Goal: Task Accomplishment & Management: Use online tool/utility

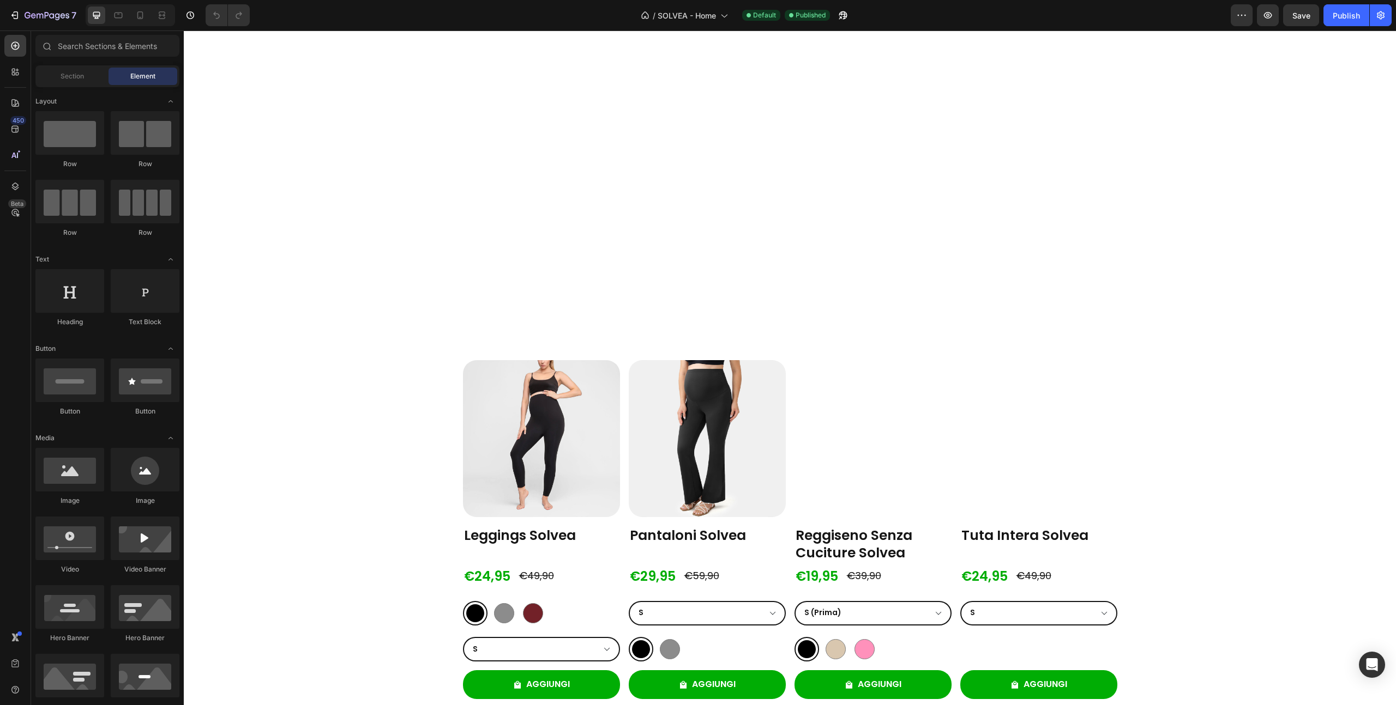
scroll to position [226, 0]
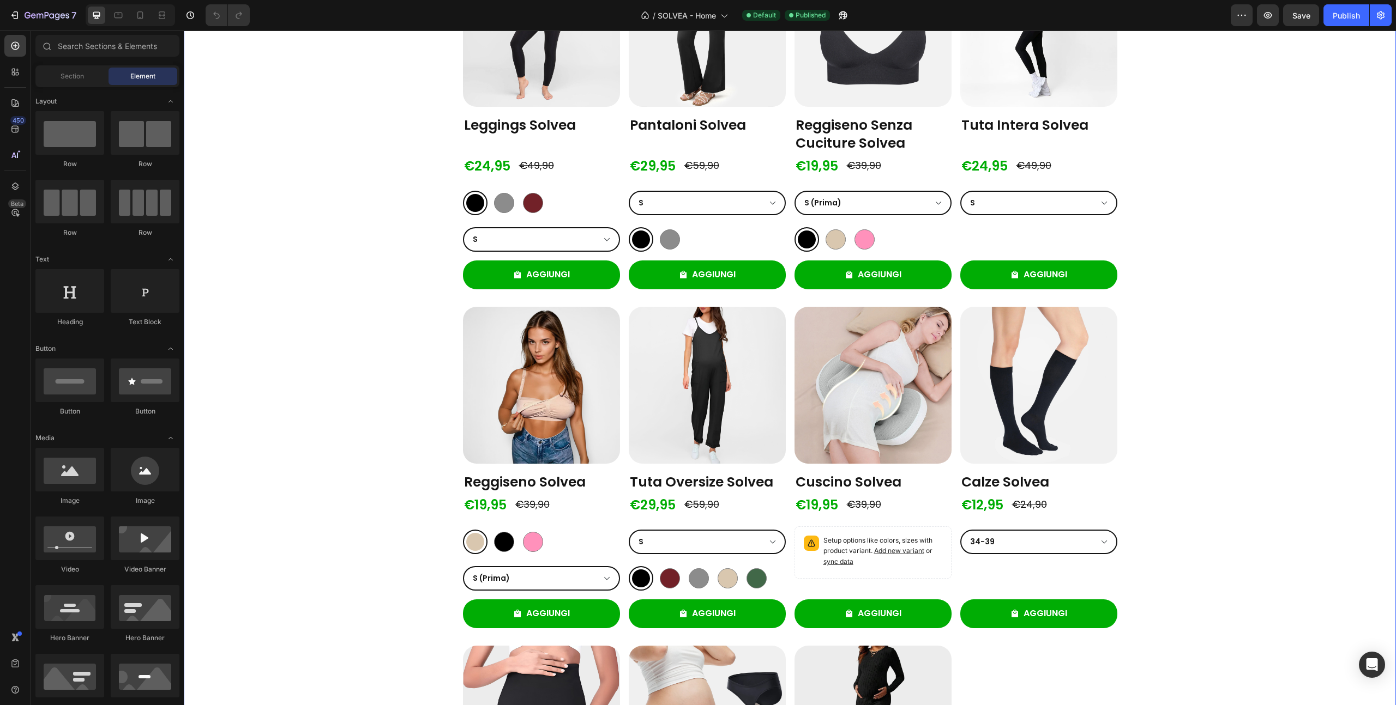
click at [623, 422] on div "Product Images Leggings Solvea Product Title €24,95 Product Price Product Price…" at bounding box center [790, 463] width 654 height 1027
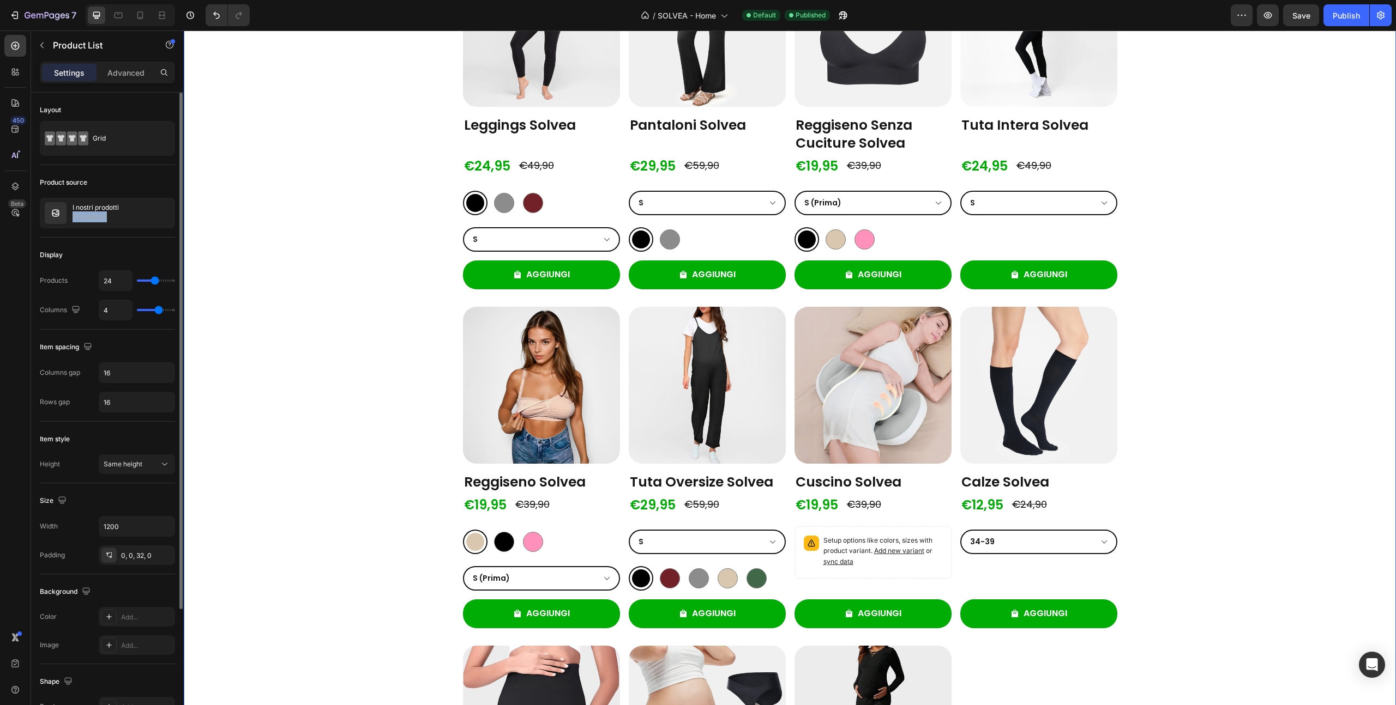
drag, startPoint x: 122, startPoint y: 210, endPoint x: 128, endPoint y: 231, distance: 20.9
click at [128, 231] on div "Product source I nostri prodotti 11 products" at bounding box center [107, 201] width 135 height 73
click at [146, 213] on icon "button" at bounding box center [146, 213] width 9 height 9
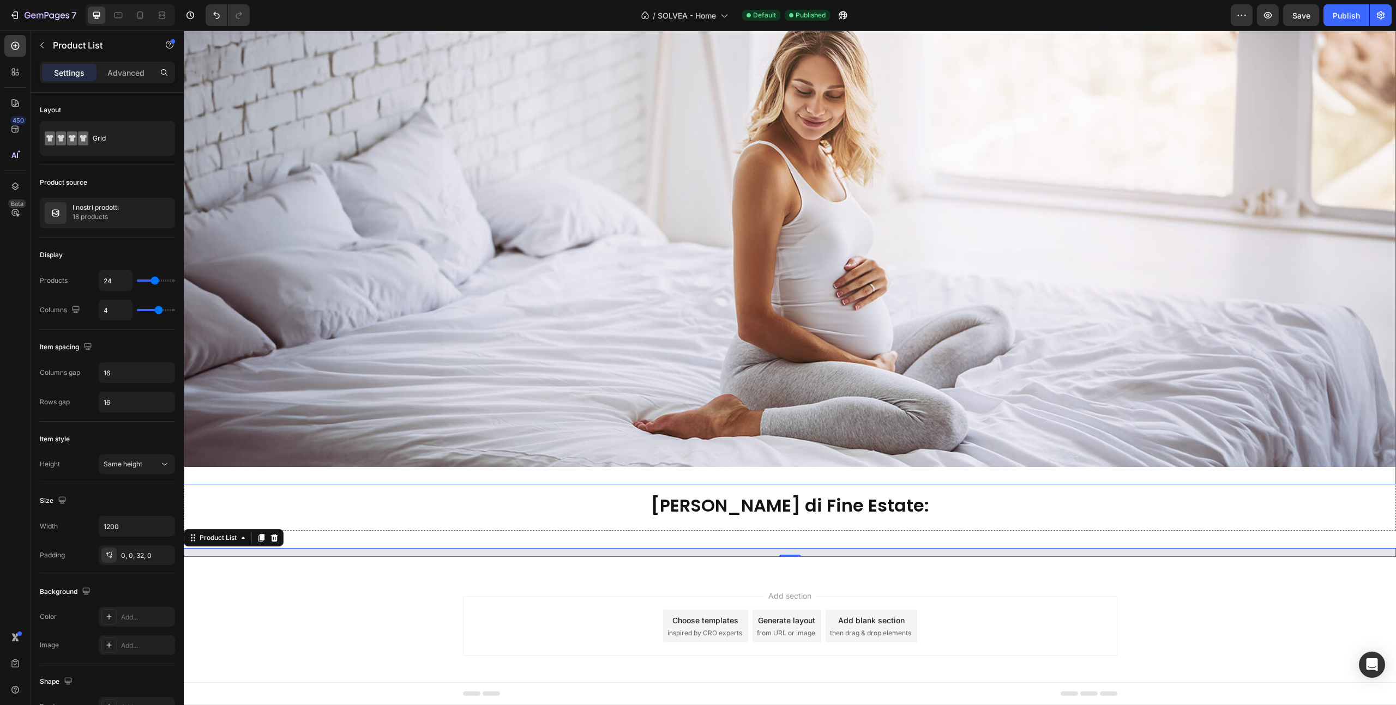
select select "XL"
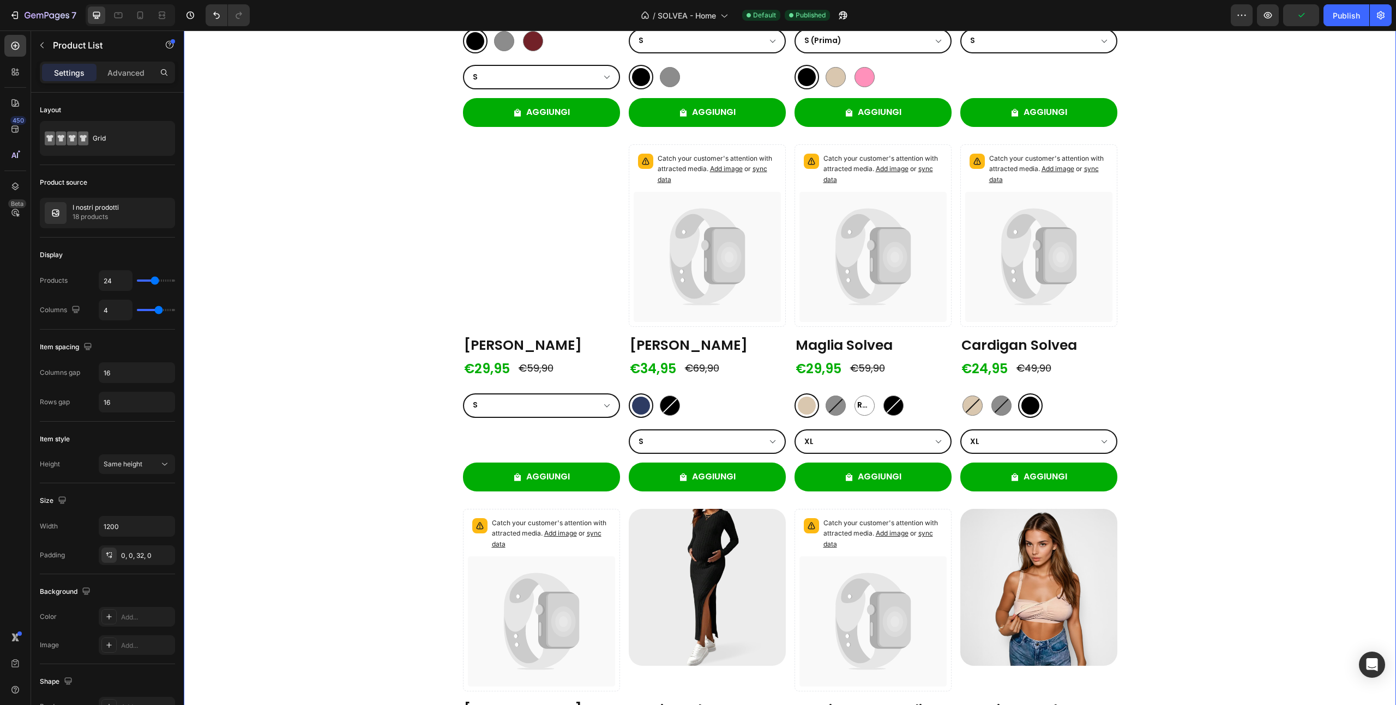
scroll to position [862, 0]
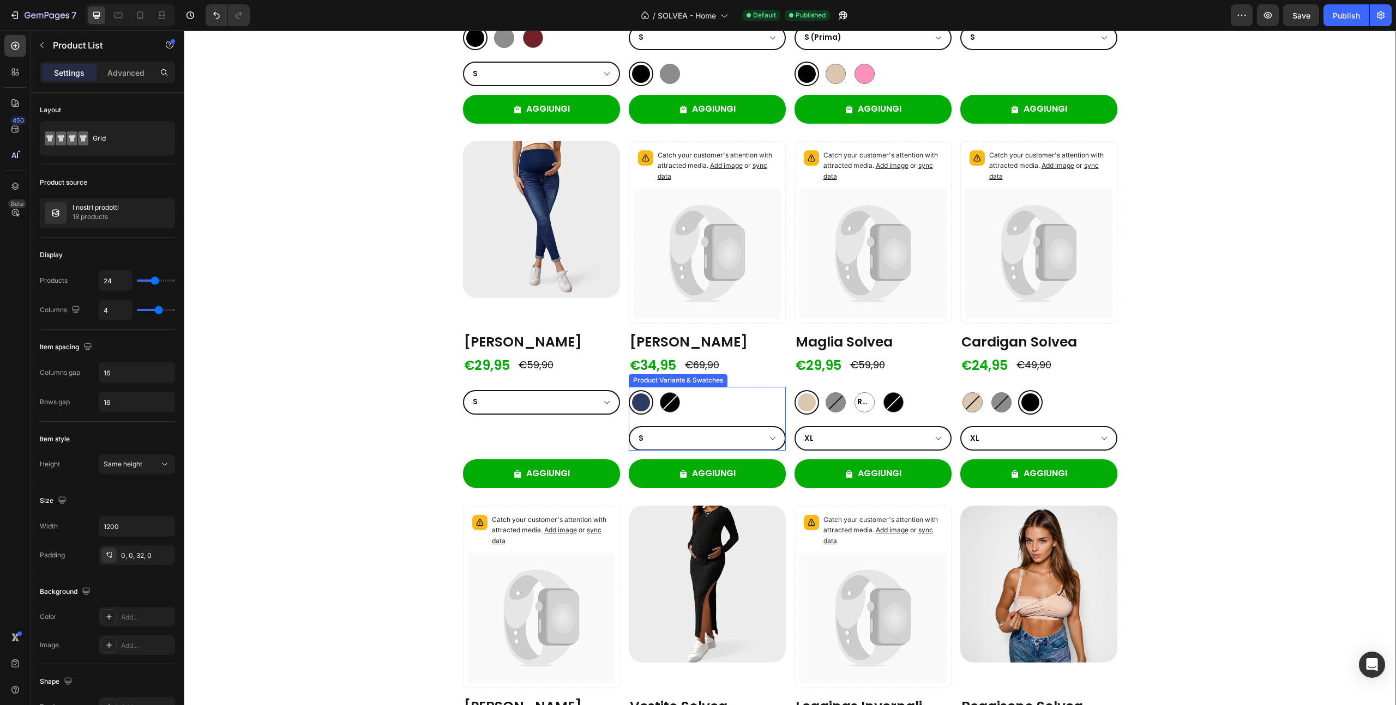
click at [714, 407] on div "Blu Blu Nero Nero" at bounding box center [707, 402] width 157 height 25
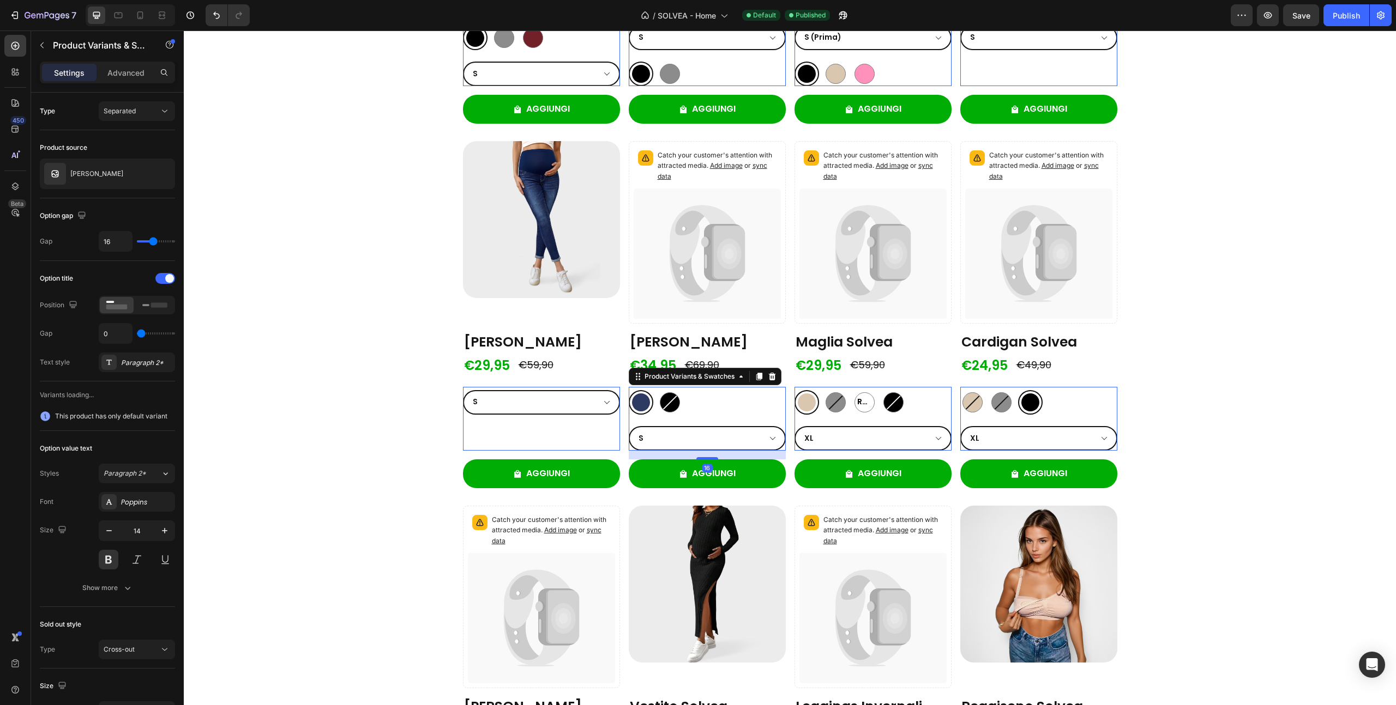
click at [873, 415] on div "Colore: Beige Beige Beige Grigio Grigio Rosso Rosso Rosso Nero Nero Dimensione …" at bounding box center [872, 419] width 157 height 64
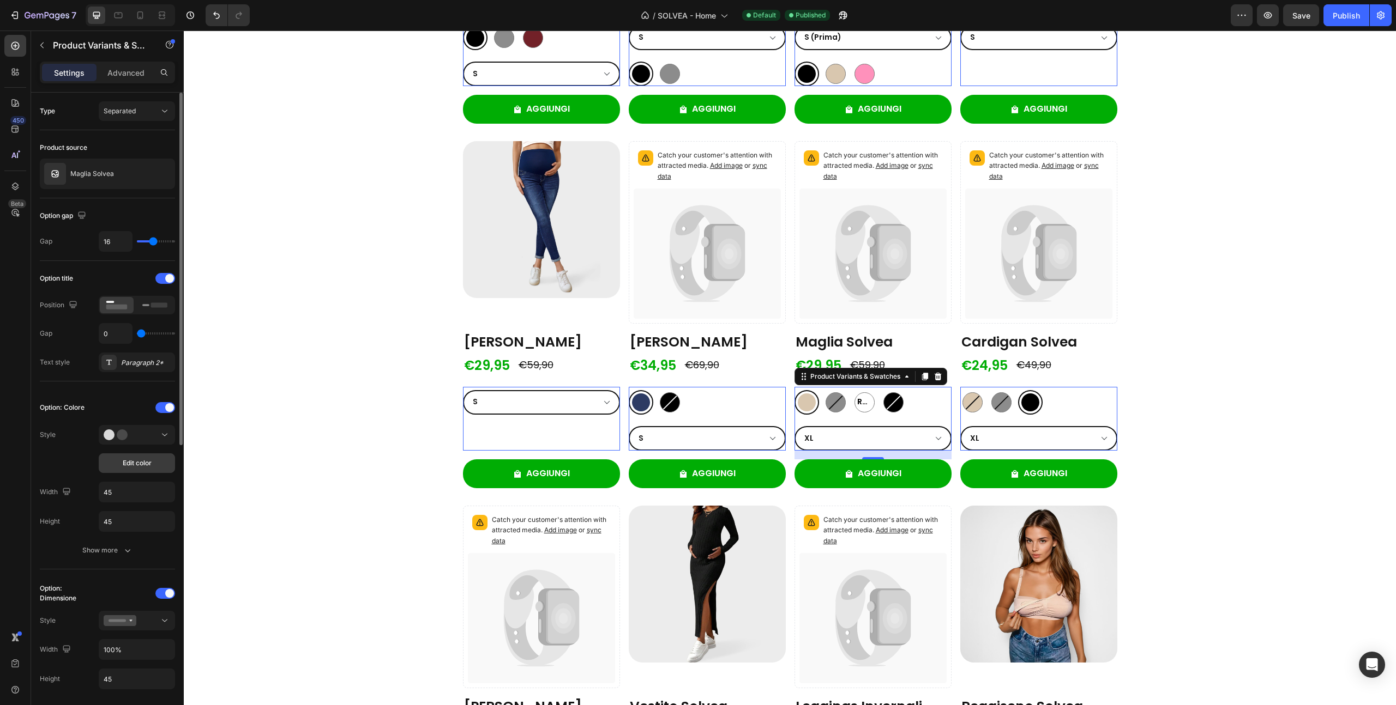
click at [137, 461] on span "Edit color" at bounding box center [137, 463] width 29 height 10
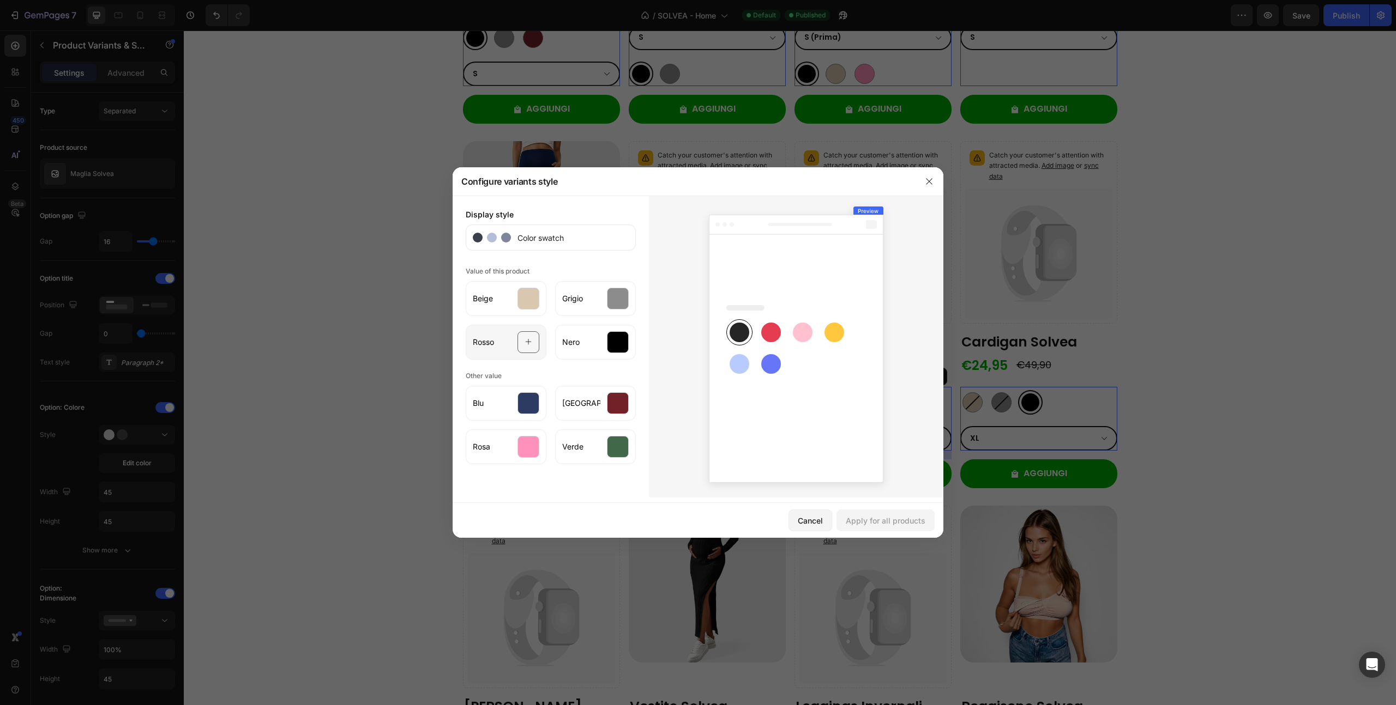
click at [528, 341] on icon at bounding box center [528, 342] width 7 height 21
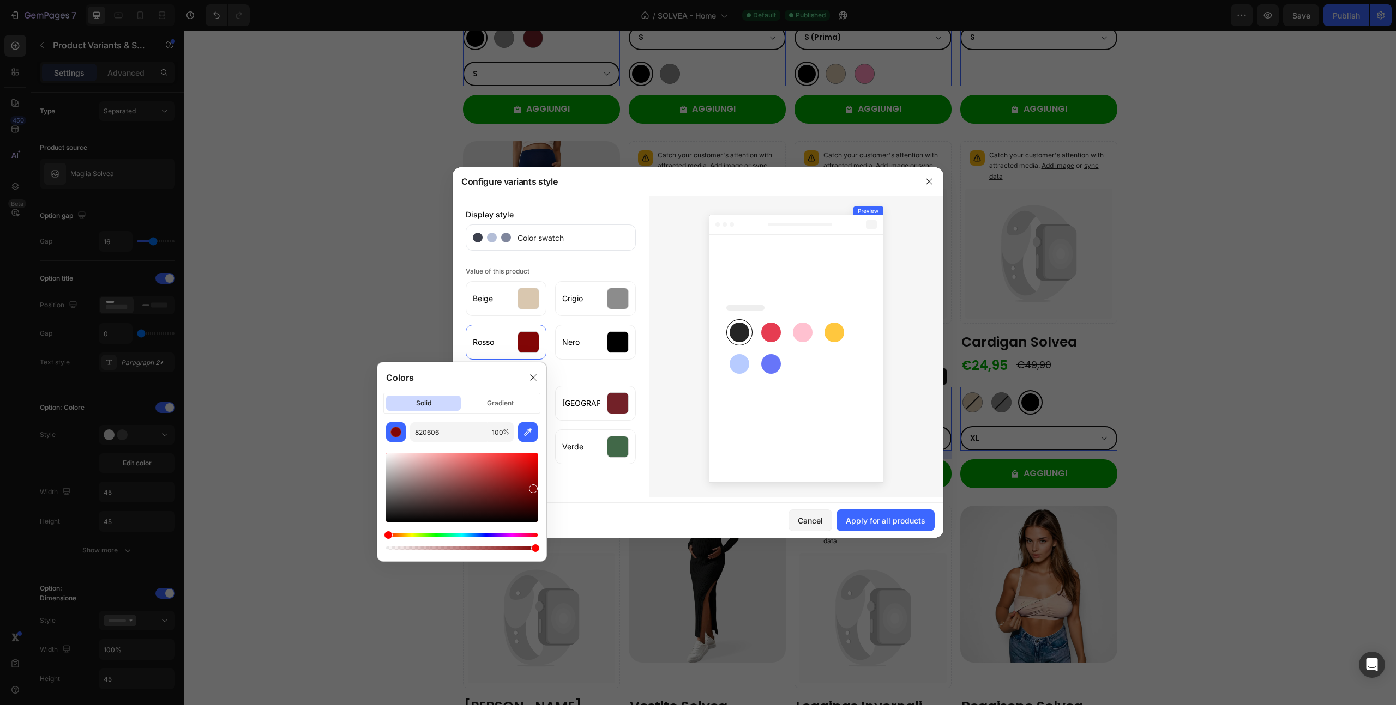
type input "820505"
drag, startPoint x: 500, startPoint y: 478, endPoint x: 532, endPoint y: 486, distance: 33.2
click at [532, 486] on div at bounding box center [462, 487] width 152 height 69
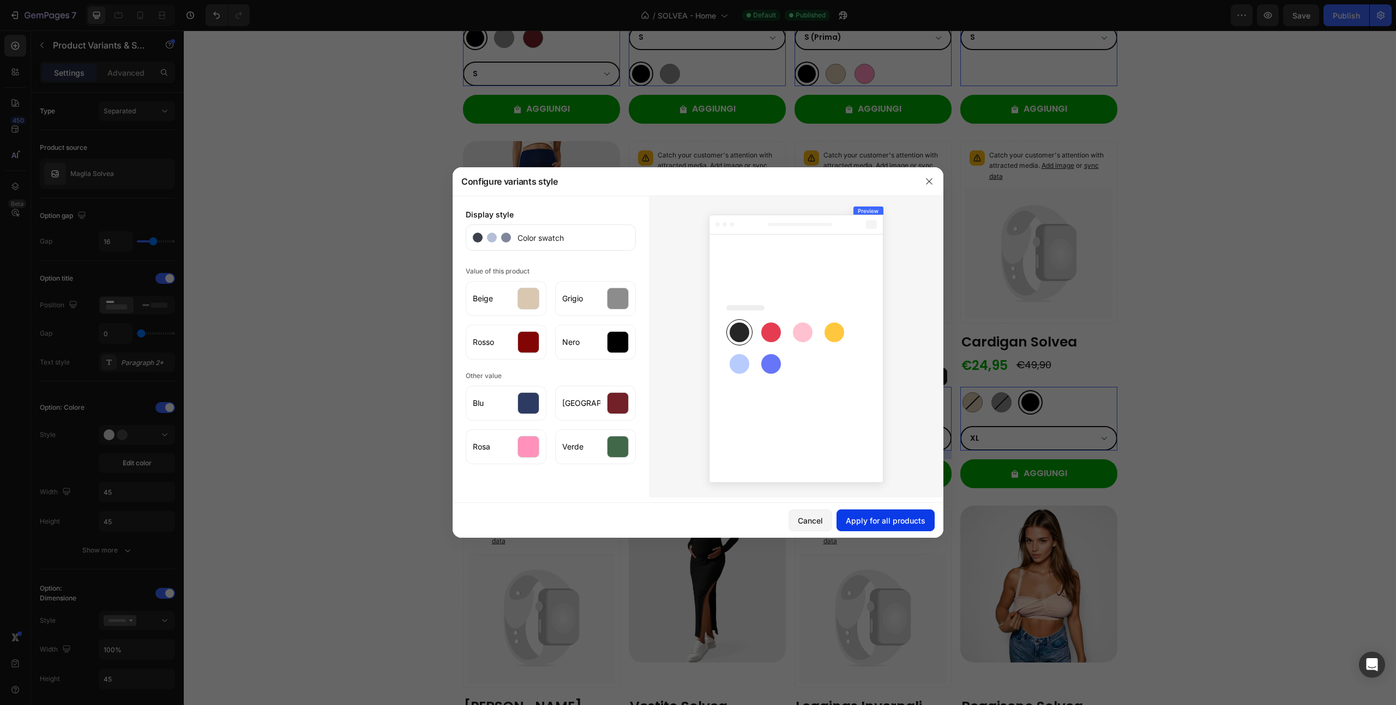
click at [857, 517] on div "Apply for all products" at bounding box center [886, 520] width 80 height 11
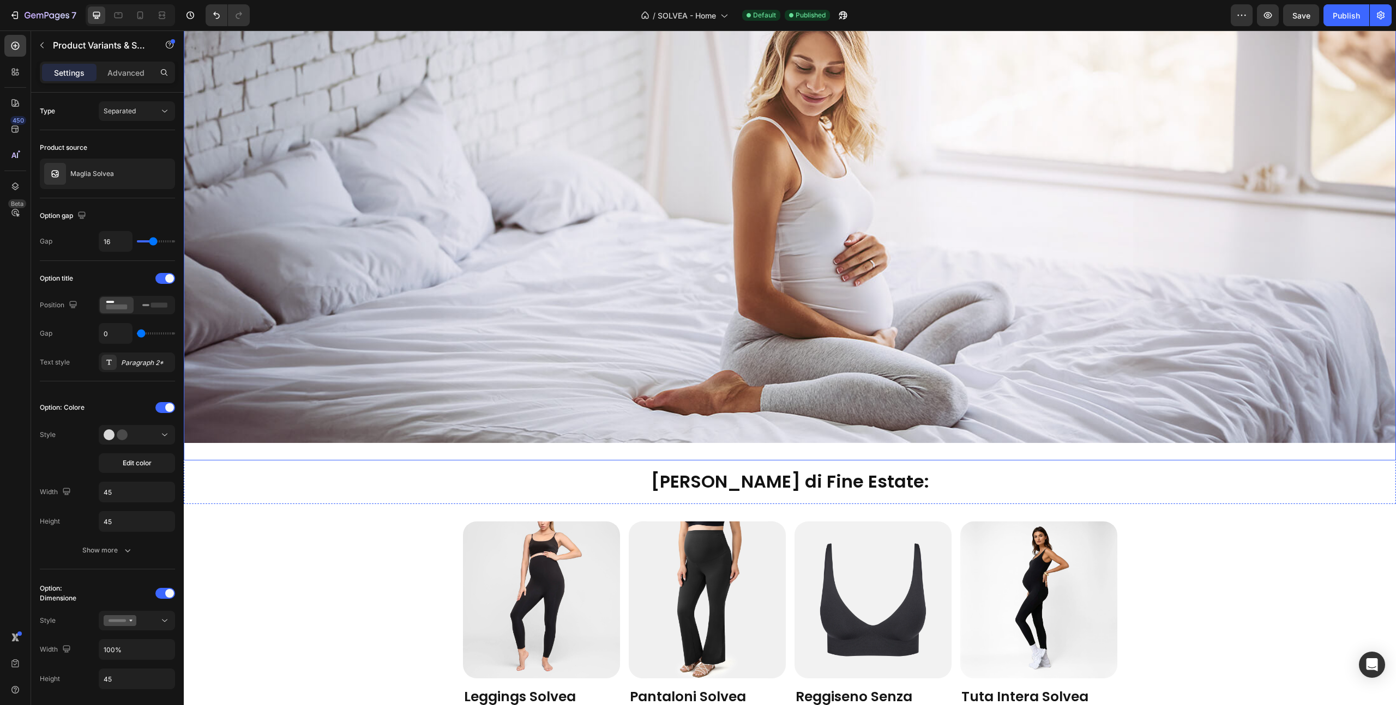
scroll to position [122, 0]
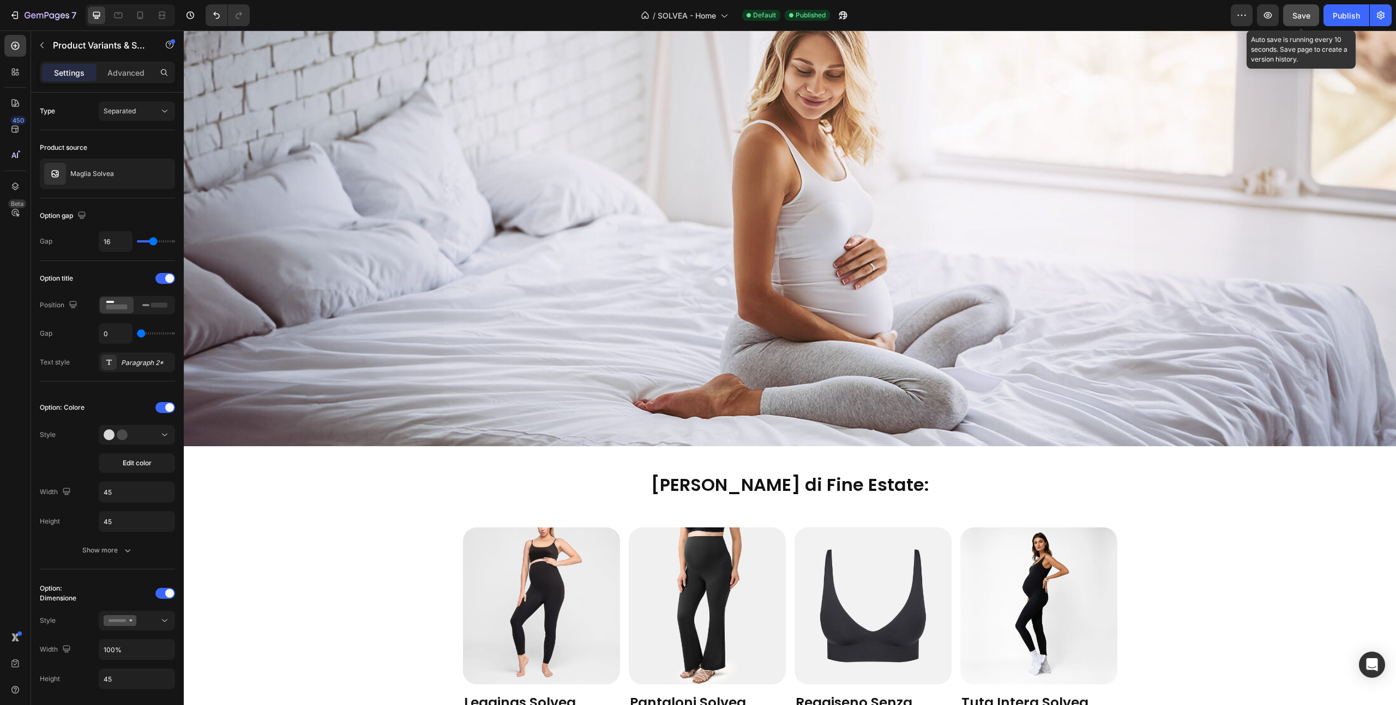
click at [1295, 19] on span "Save" at bounding box center [1301, 15] width 18 height 9
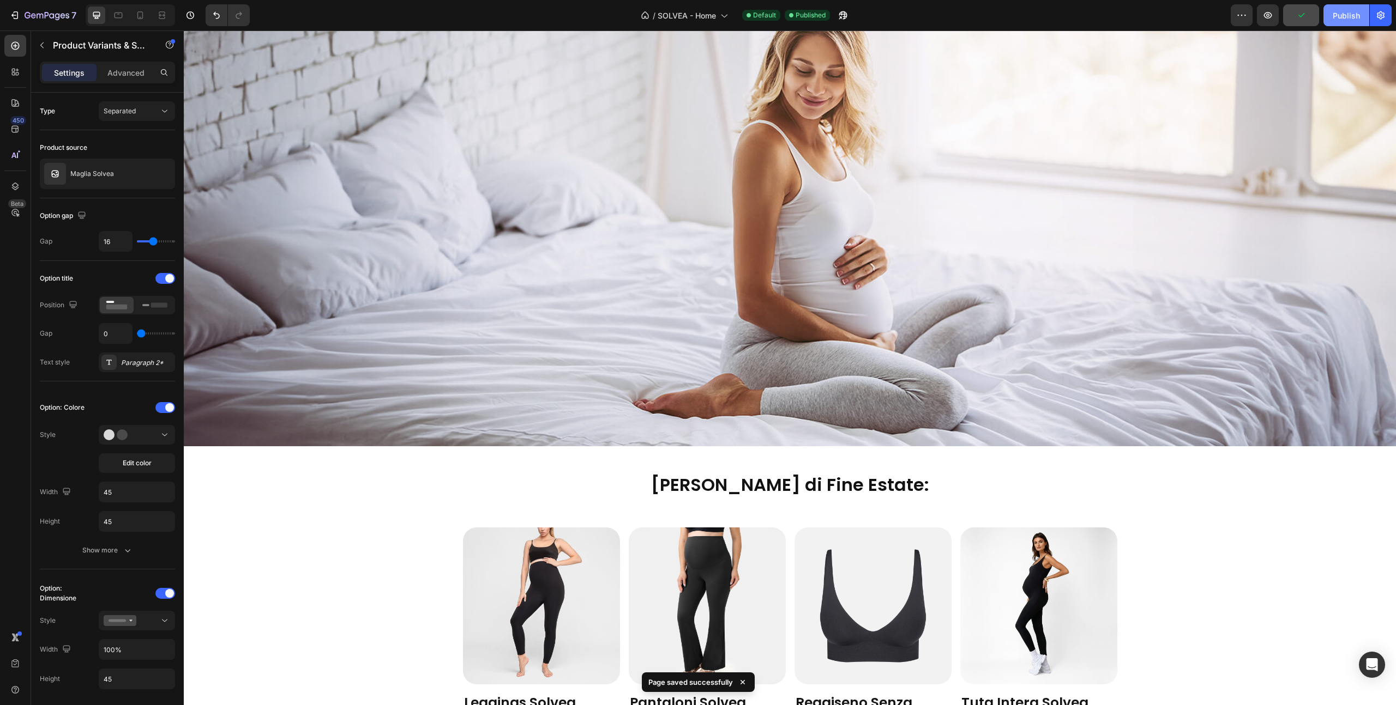
click at [1329, 16] on button "Publish" at bounding box center [1346, 15] width 46 height 22
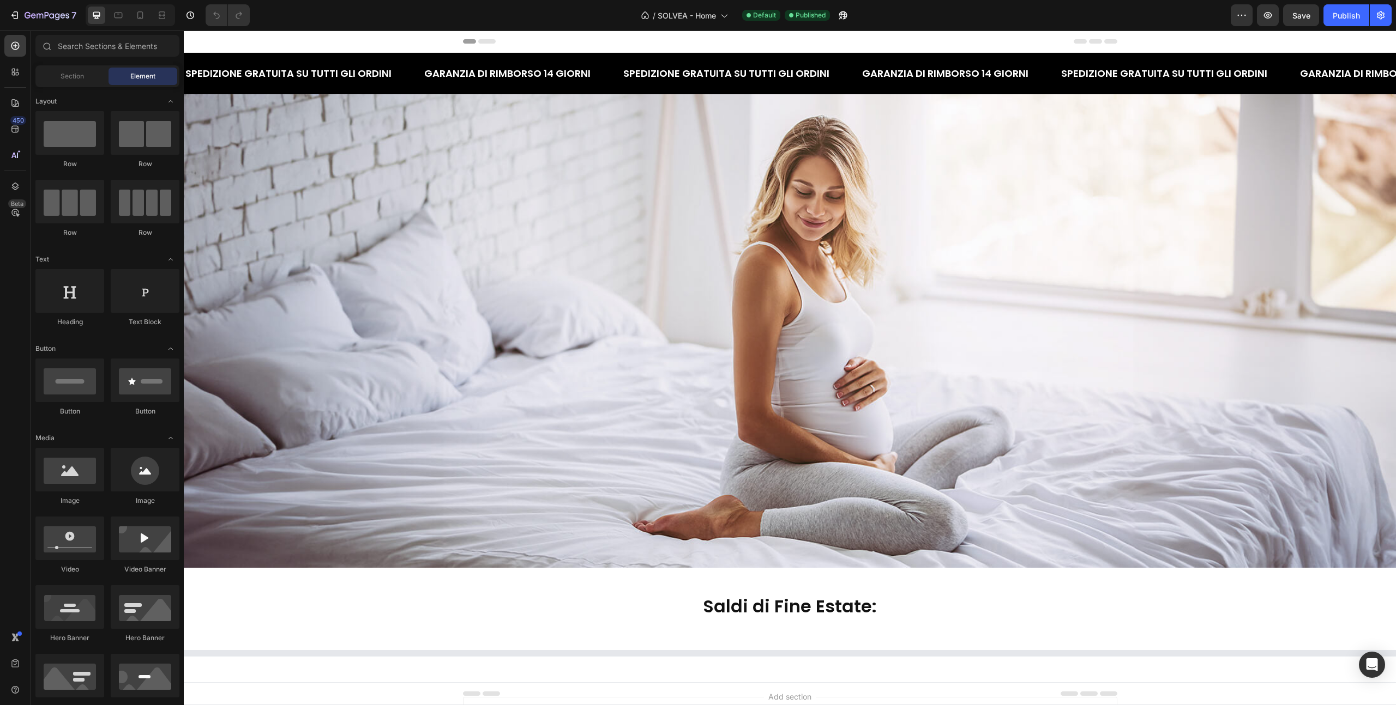
select select "XL"
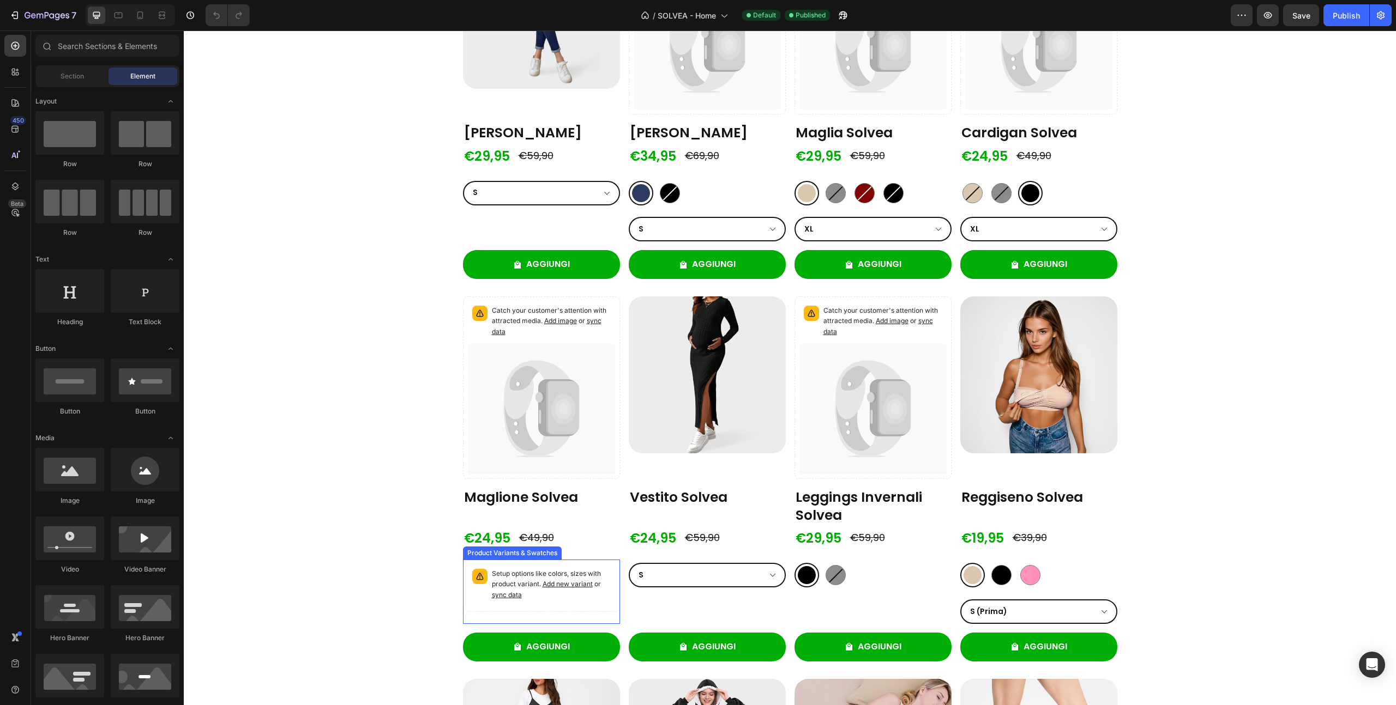
scroll to position [1072, 0]
click at [550, 597] on p "Setup options like colors, sizes with product variant. Add new variant or sync …" at bounding box center [551, 585] width 119 height 32
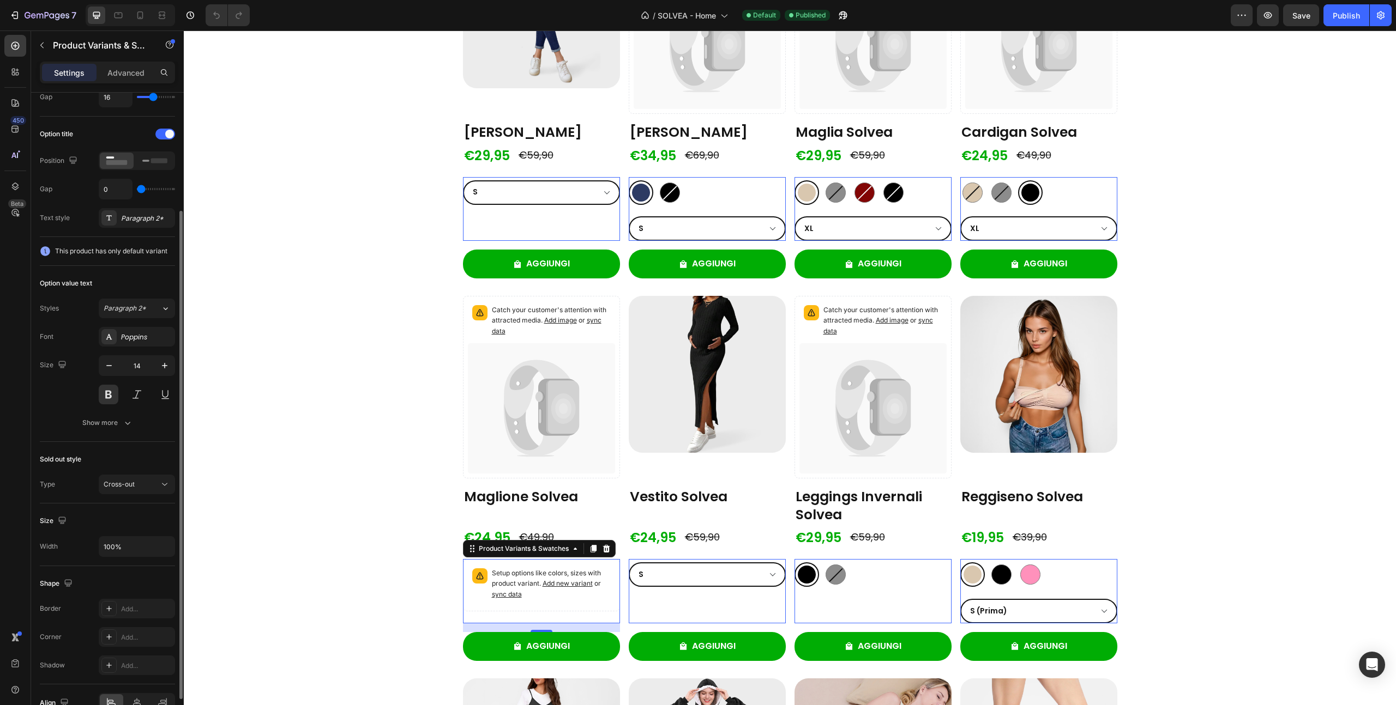
scroll to position [204, 0]
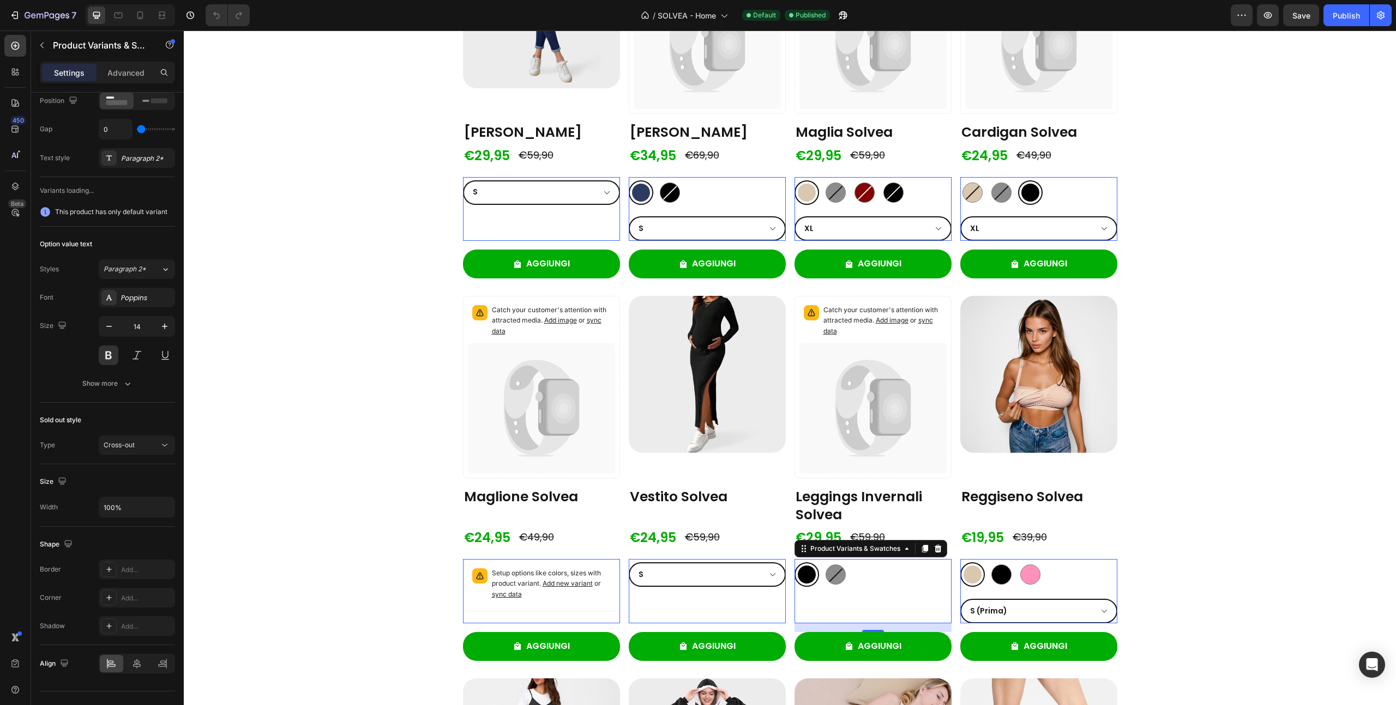
click at [807, 589] on div "Colore: Nero Nero Nero Grigio Grigio Product Variants & Swatches 0" at bounding box center [872, 591] width 157 height 64
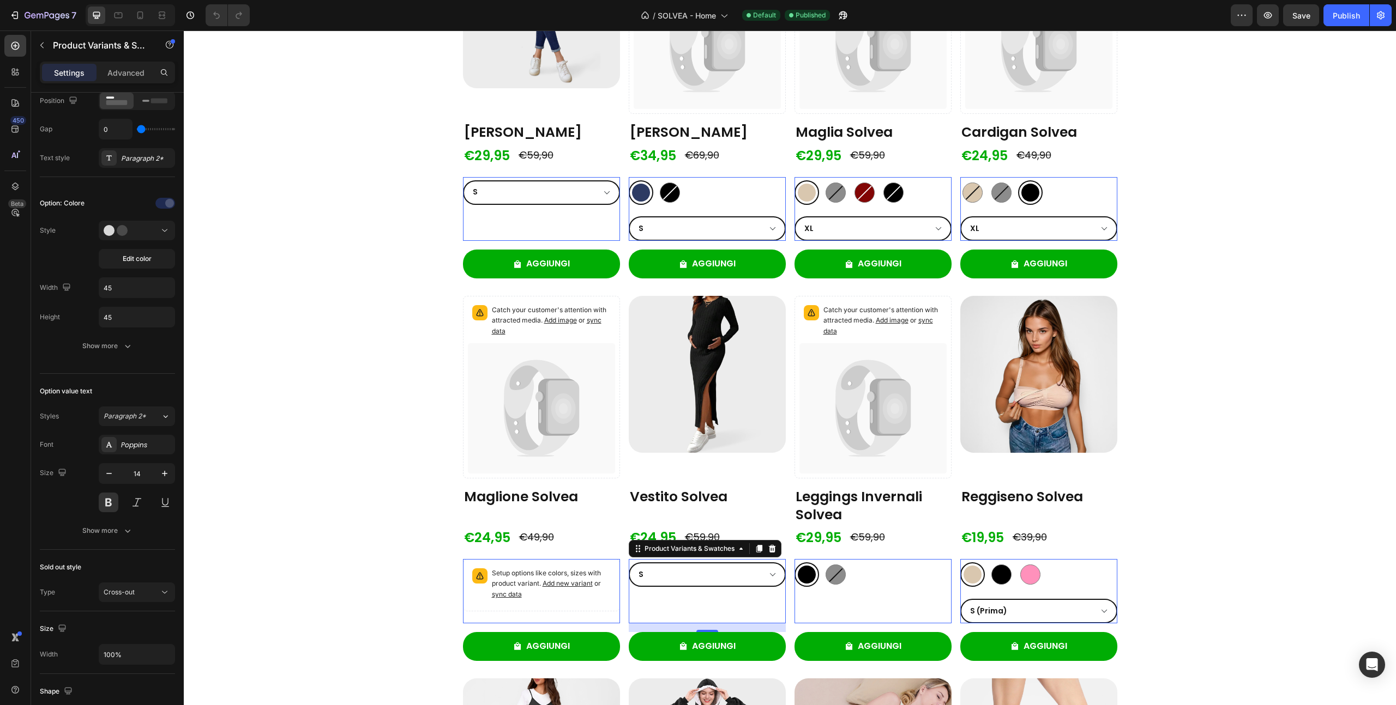
click at [721, 597] on div "Dimensione S M L XL Product Variants & Swatches 0" at bounding box center [707, 591] width 157 height 64
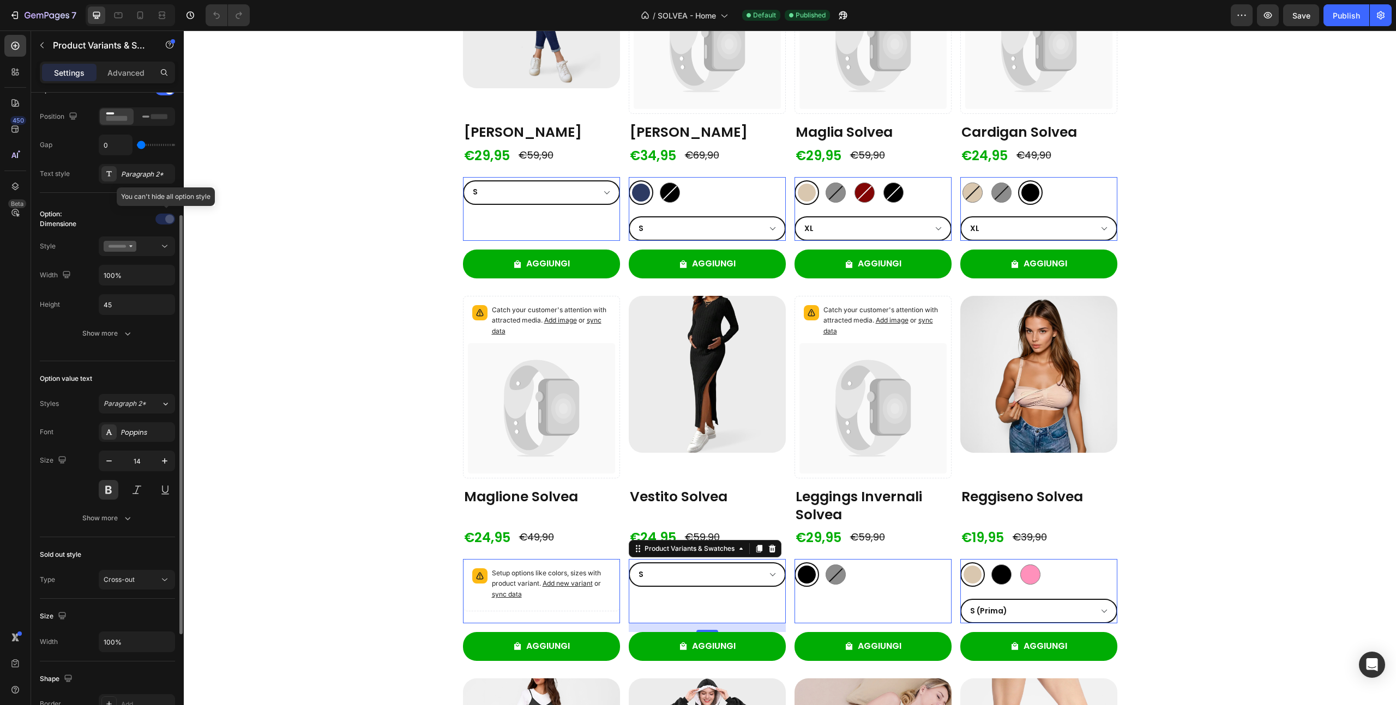
scroll to position [188, 0]
click at [120, 338] on div "Show more" at bounding box center [107, 334] width 51 height 11
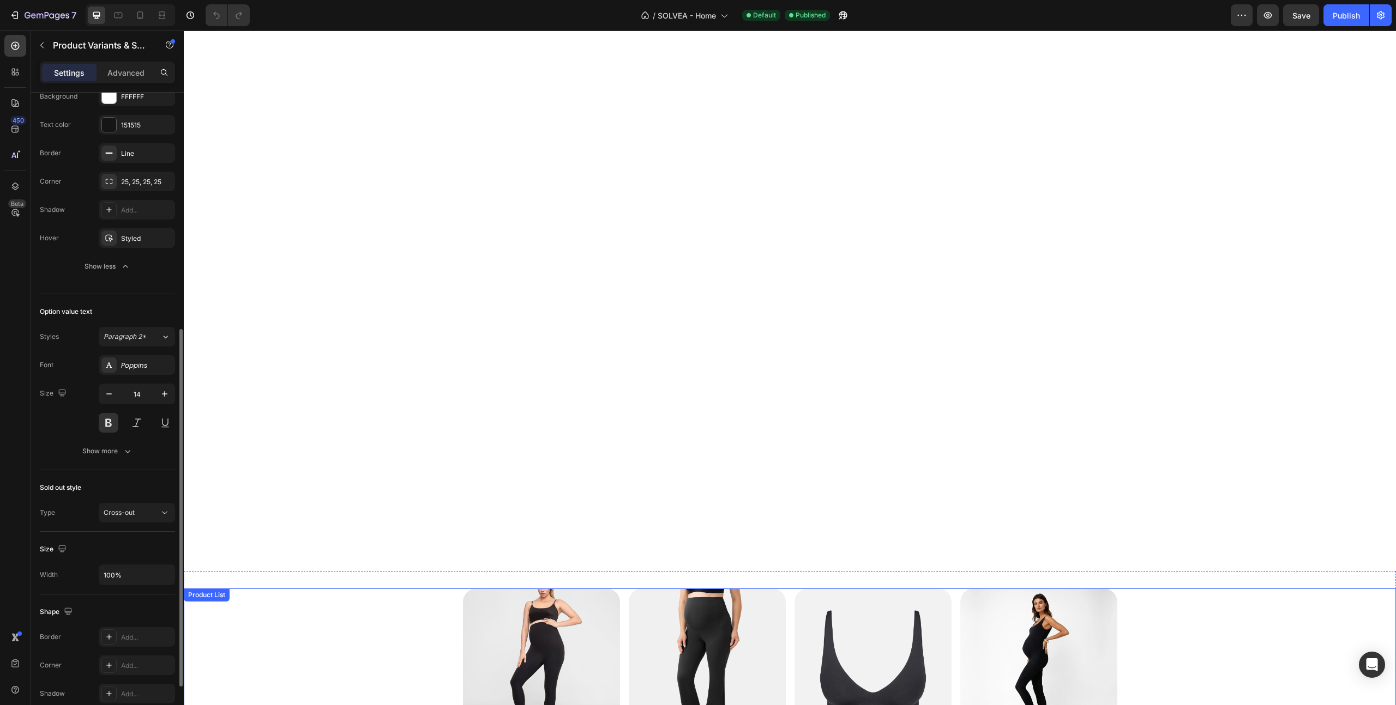
scroll to position [0, 0]
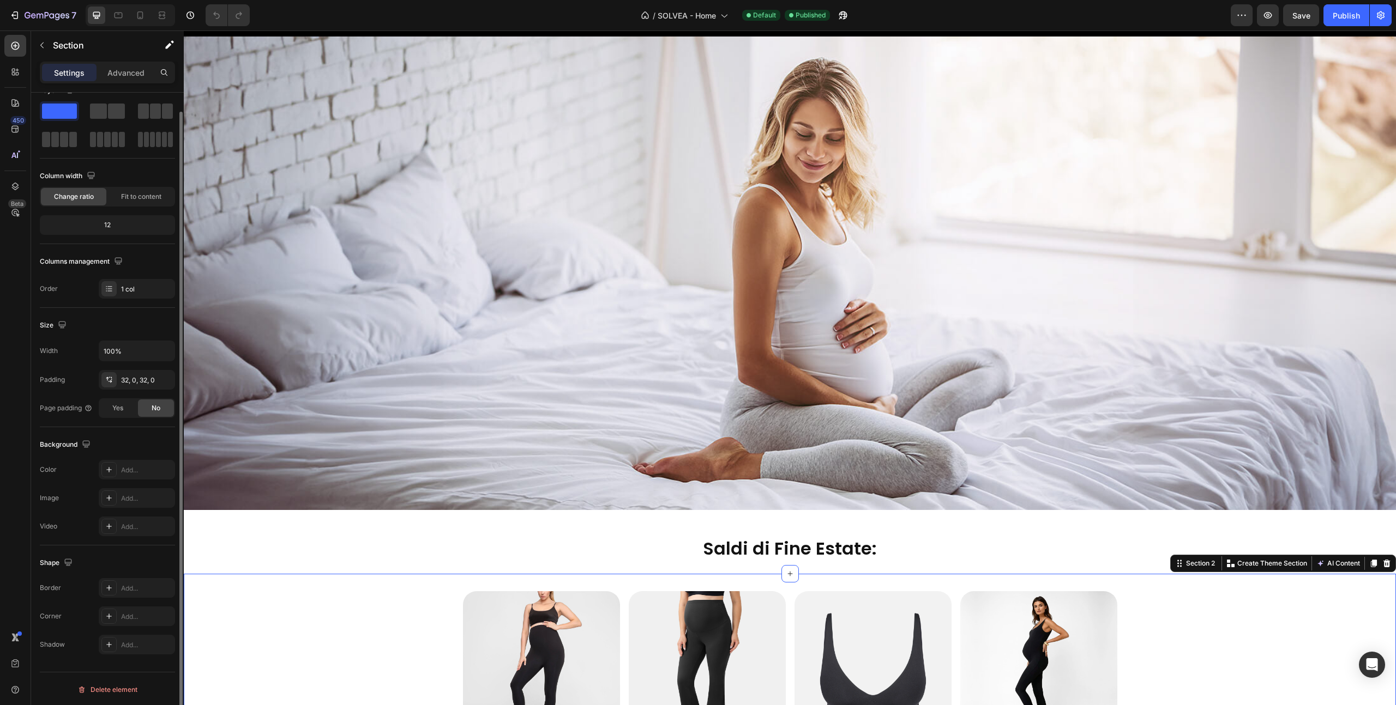
scroll to position [57, 0]
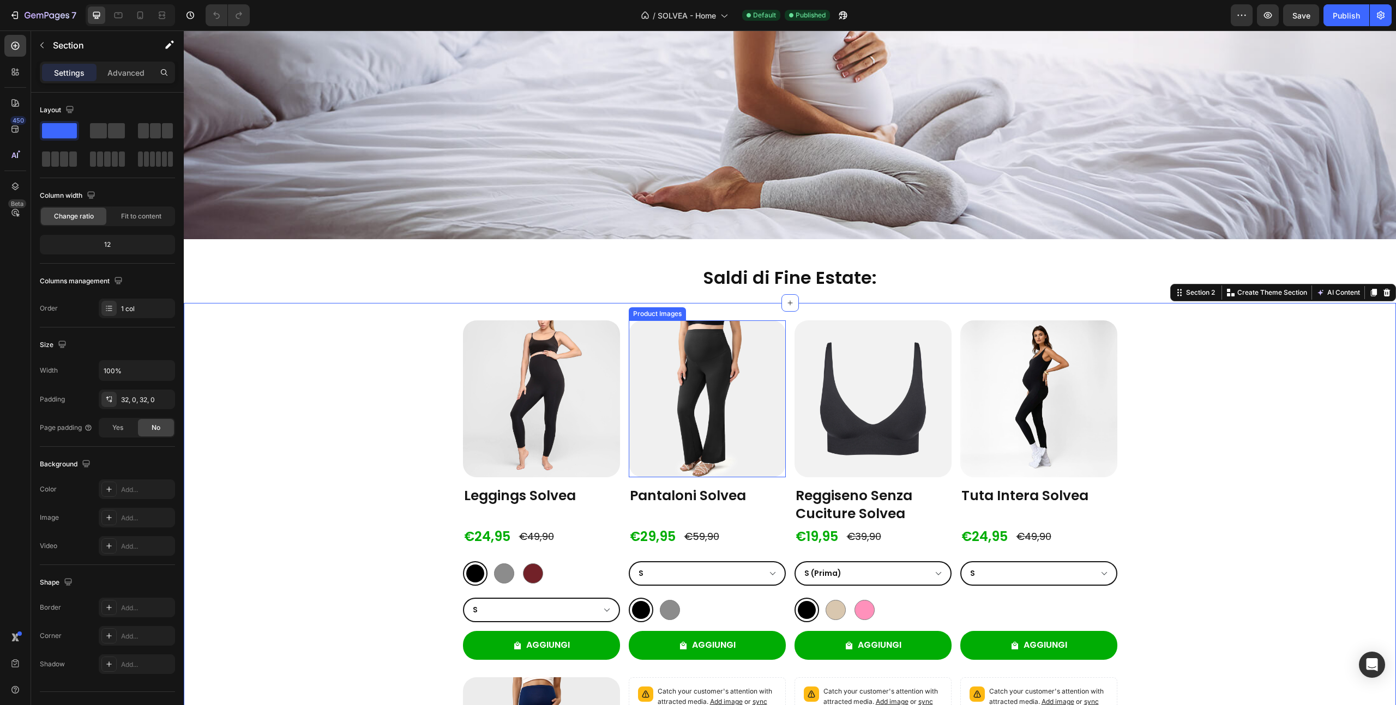
scroll to position [470, 0]
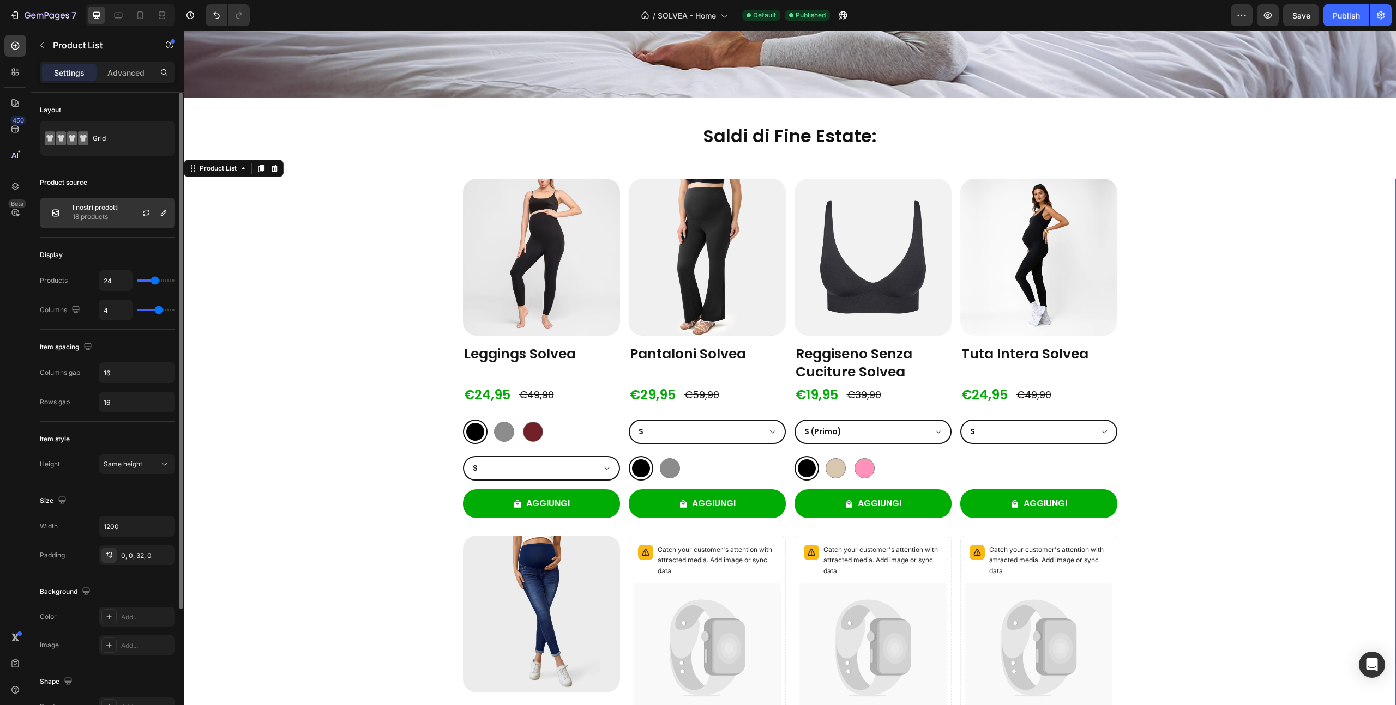
click at [100, 218] on p "18 products" at bounding box center [96, 217] width 46 height 11
click at [153, 213] on div at bounding box center [150, 212] width 48 height 29
click at [150, 213] on icon "button" at bounding box center [146, 213] width 9 height 9
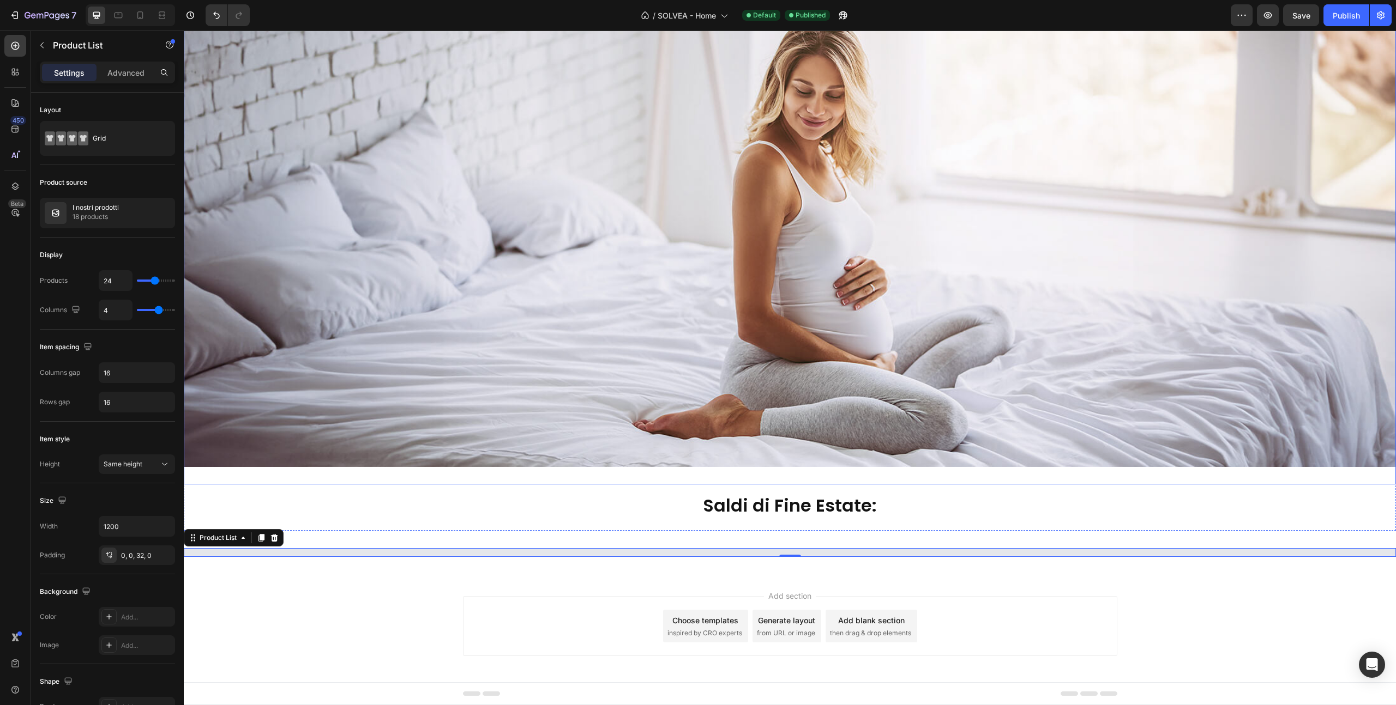
select select "XL"
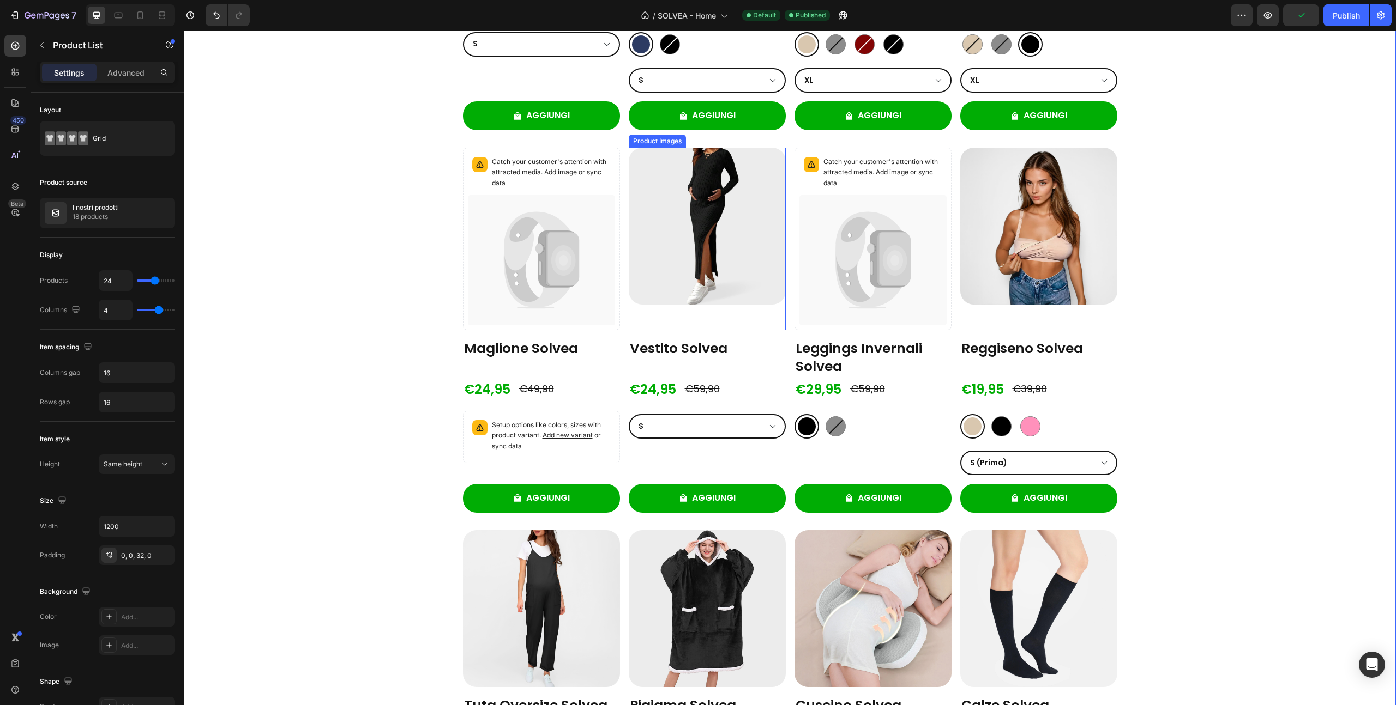
scroll to position [1235, 0]
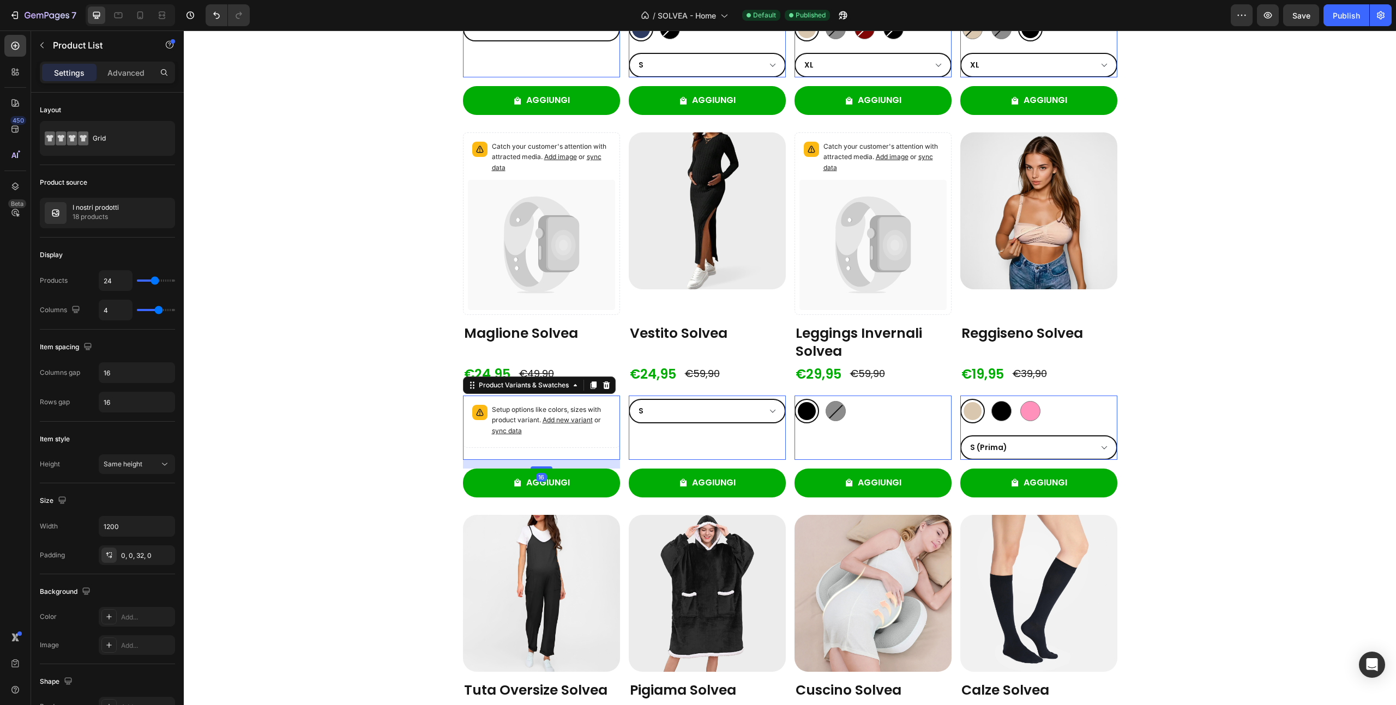
click at [566, 419] on span "Add new variant" at bounding box center [567, 420] width 50 height 8
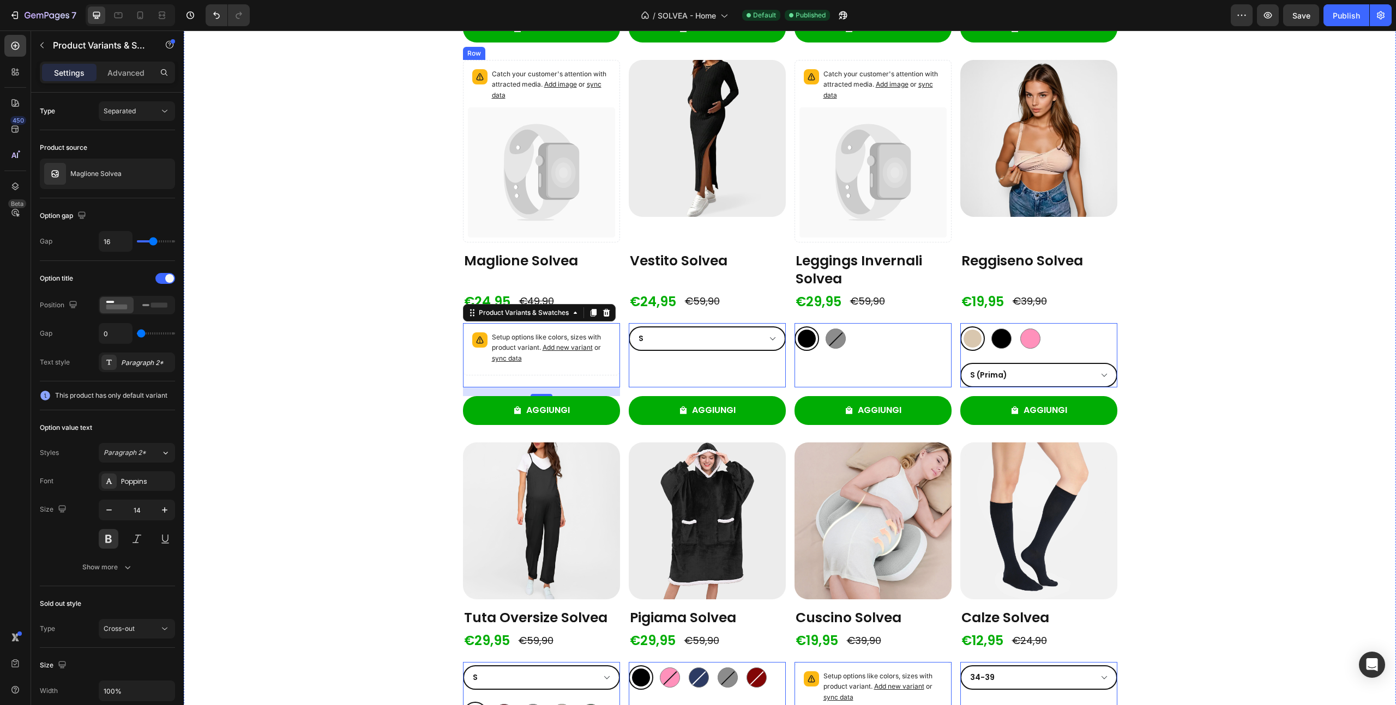
scroll to position [1334, 0]
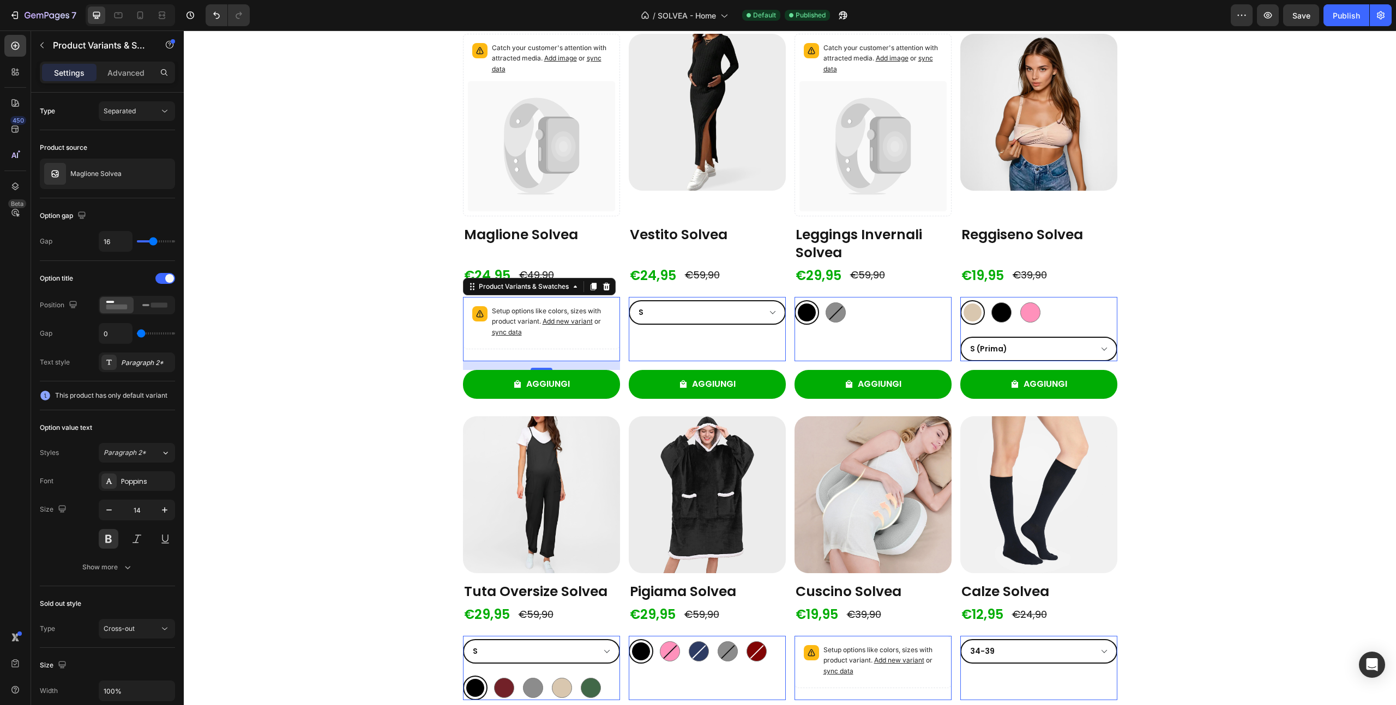
click at [546, 336] on p "Setup options like colors, sizes with product variant. Add new variant or sync …" at bounding box center [551, 322] width 119 height 32
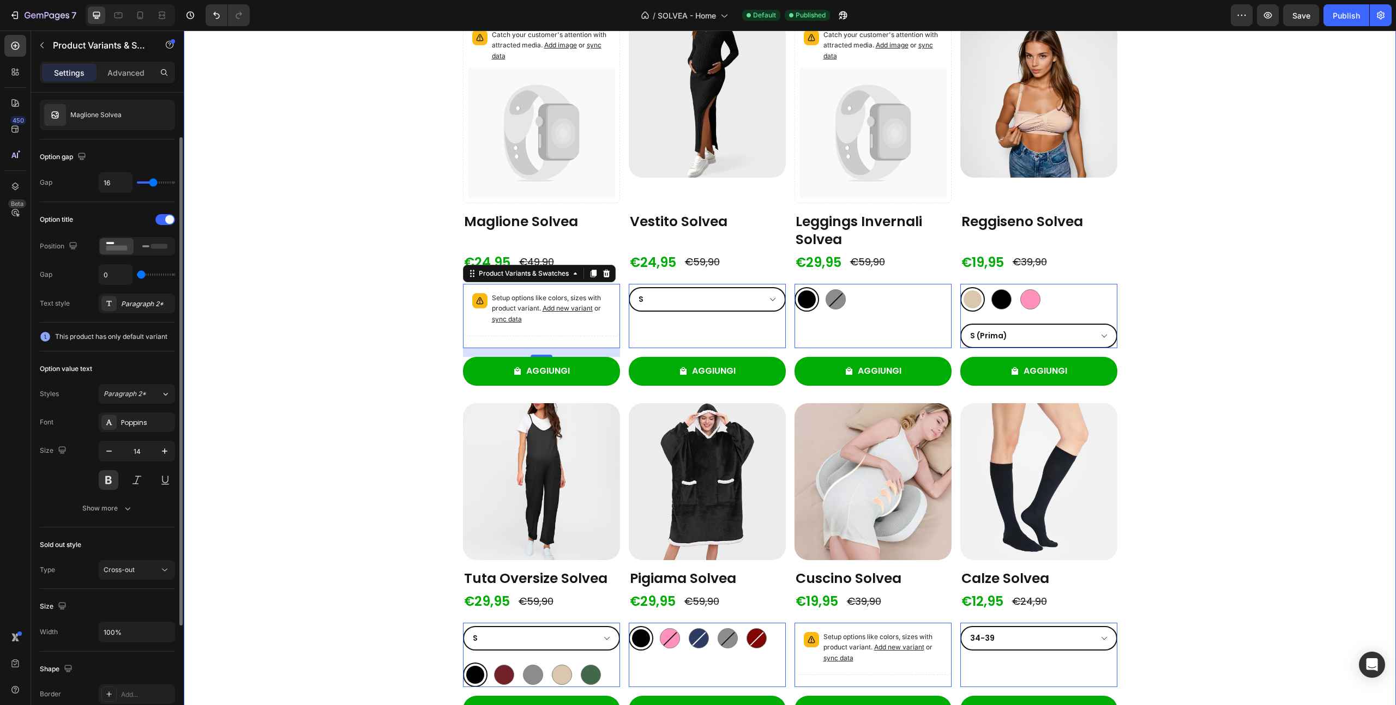
scroll to position [1348, 0]
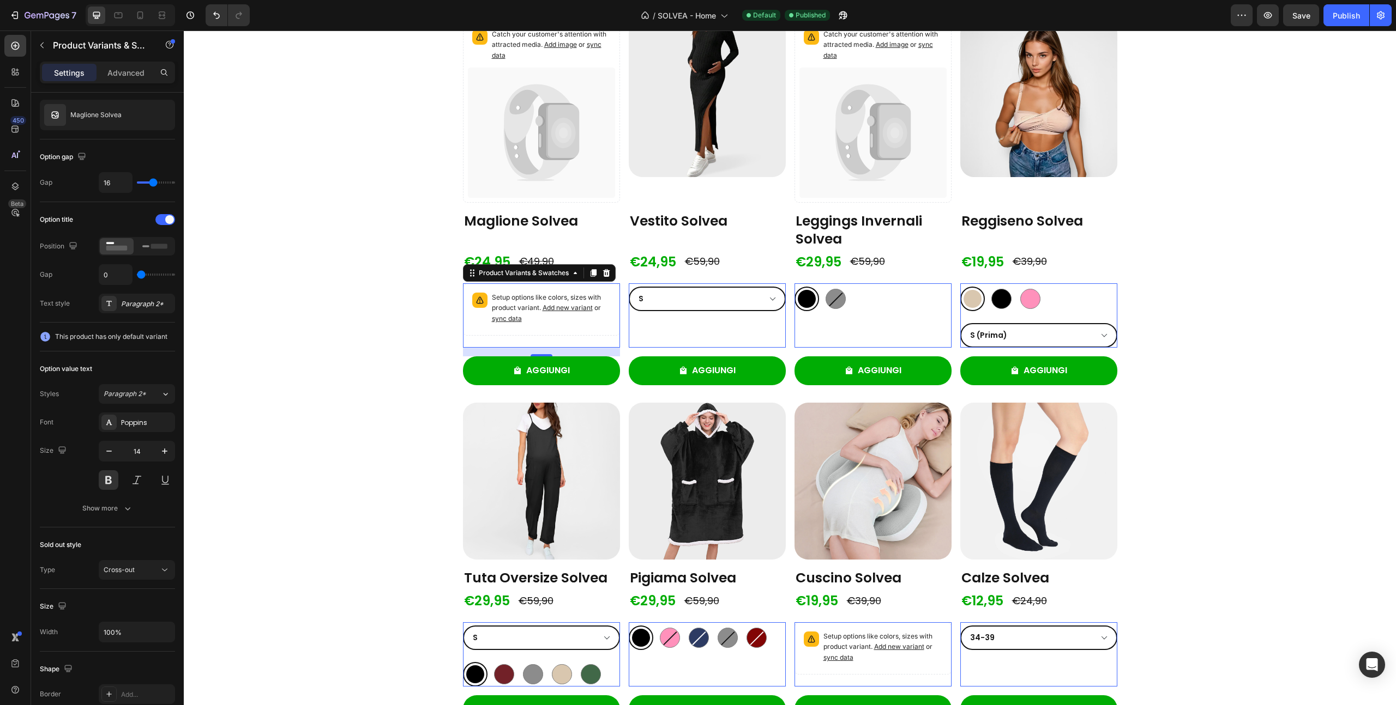
click at [554, 312] on p "Setup options like colors, sizes with product variant. Add new variant or sync …" at bounding box center [551, 309] width 119 height 32
click at [557, 309] on span "Add new variant" at bounding box center [567, 308] width 50 height 8
click at [509, 321] on span "sync data" at bounding box center [507, 319] width 30 height 8
click at [505, 320] on span "sync data" at bounding box center [507, 319] width 30 height 8
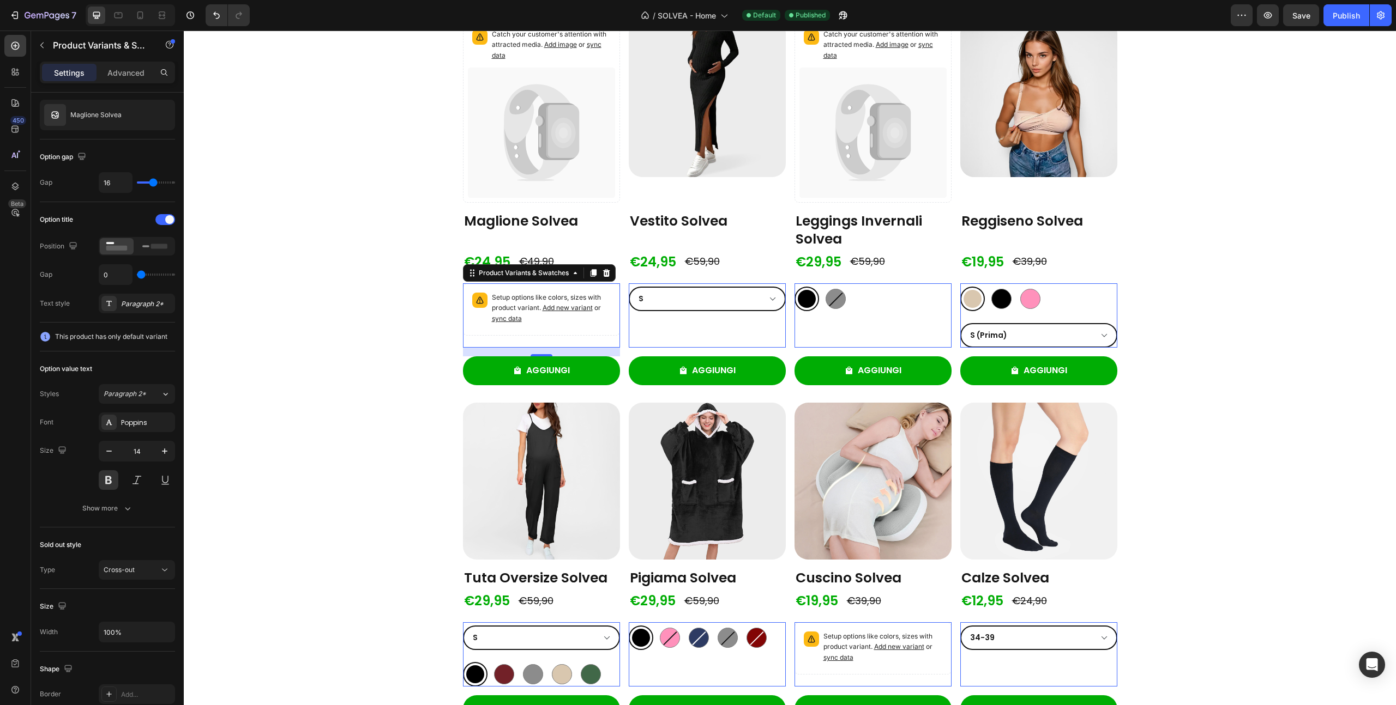
click at [505, 320] on span "sync data" at bounding box center [507, 319] width 30 height 8
click at [547, 323] on p "Setup options like colors, sizes with product variant. Add new variant or sync …" at bounding box center [551, 309] width 119 height 32
click at [513, 318] on span "sync data" at bounding box center [507, 319] width 30 height 8
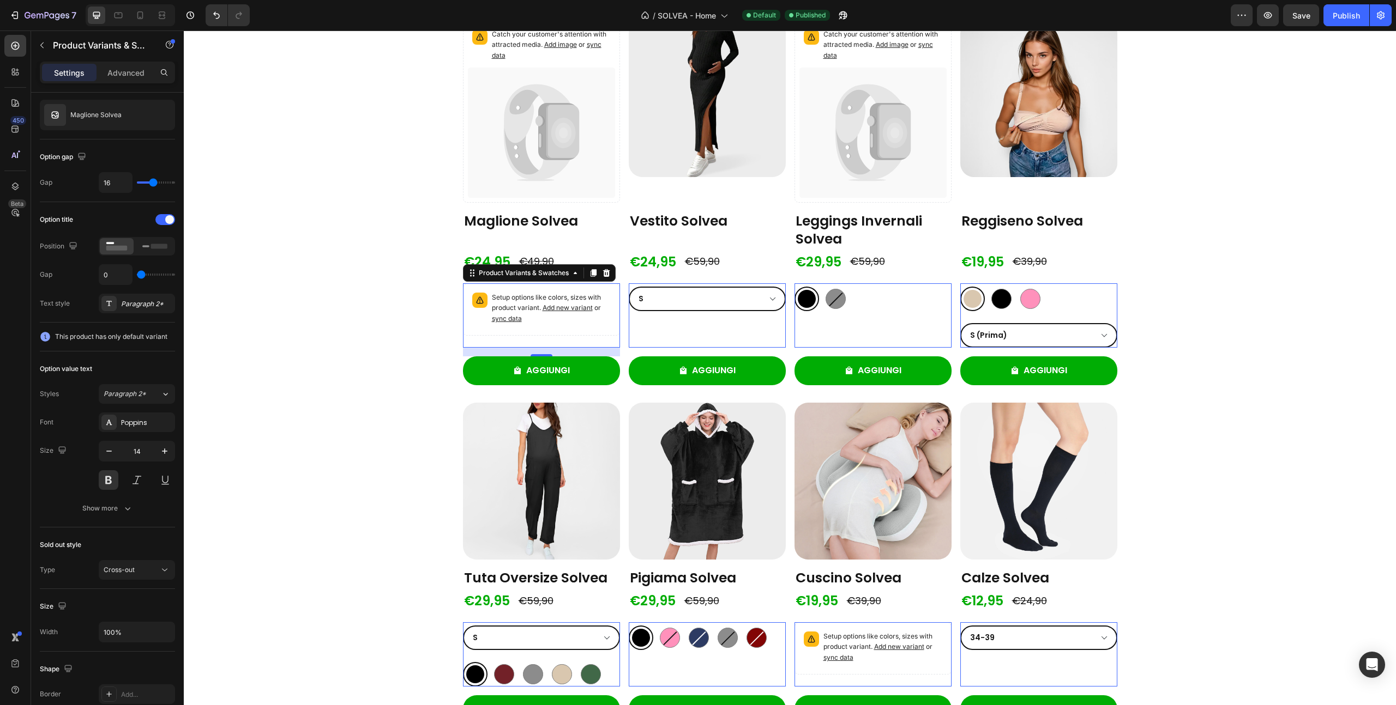
click at [513, 318] on span "sync data" at bounding box center [507, 319] width 30 height 8
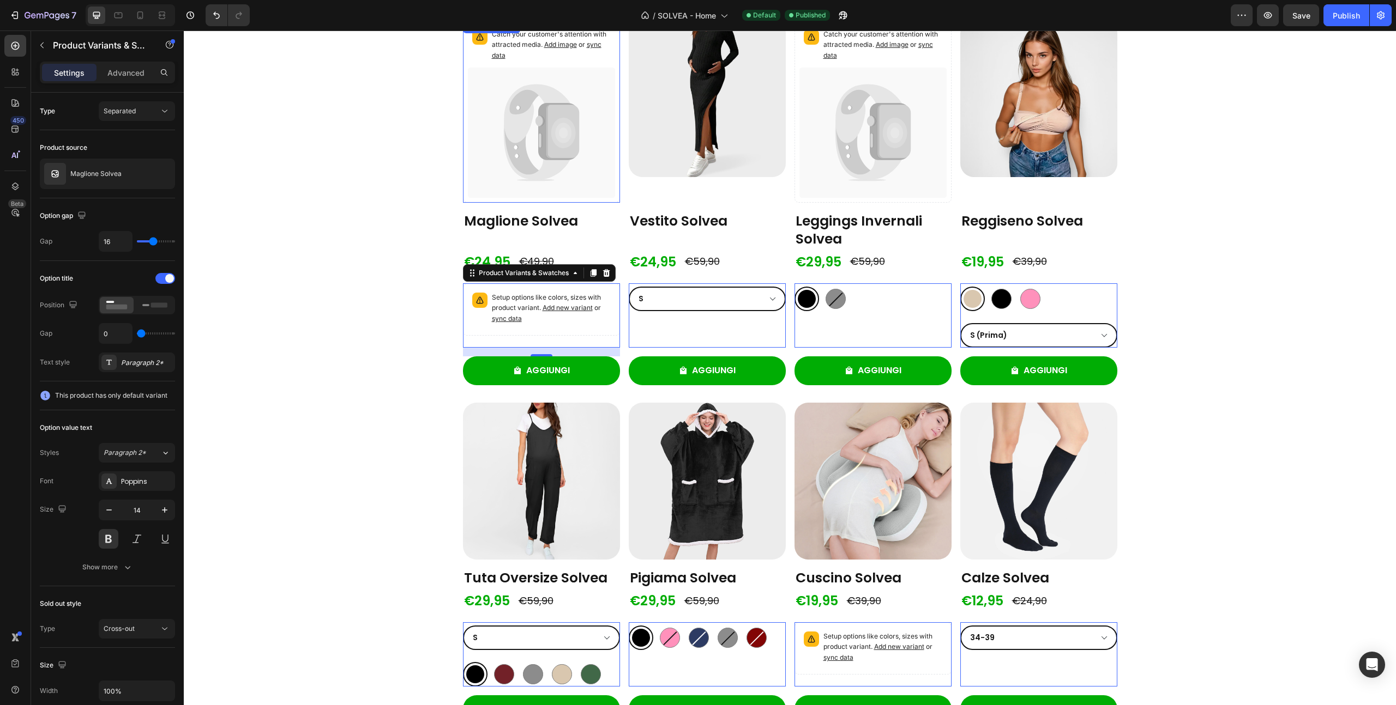
click at [497, 138] on icon at bounding box center [541, 133] width 147 height 130
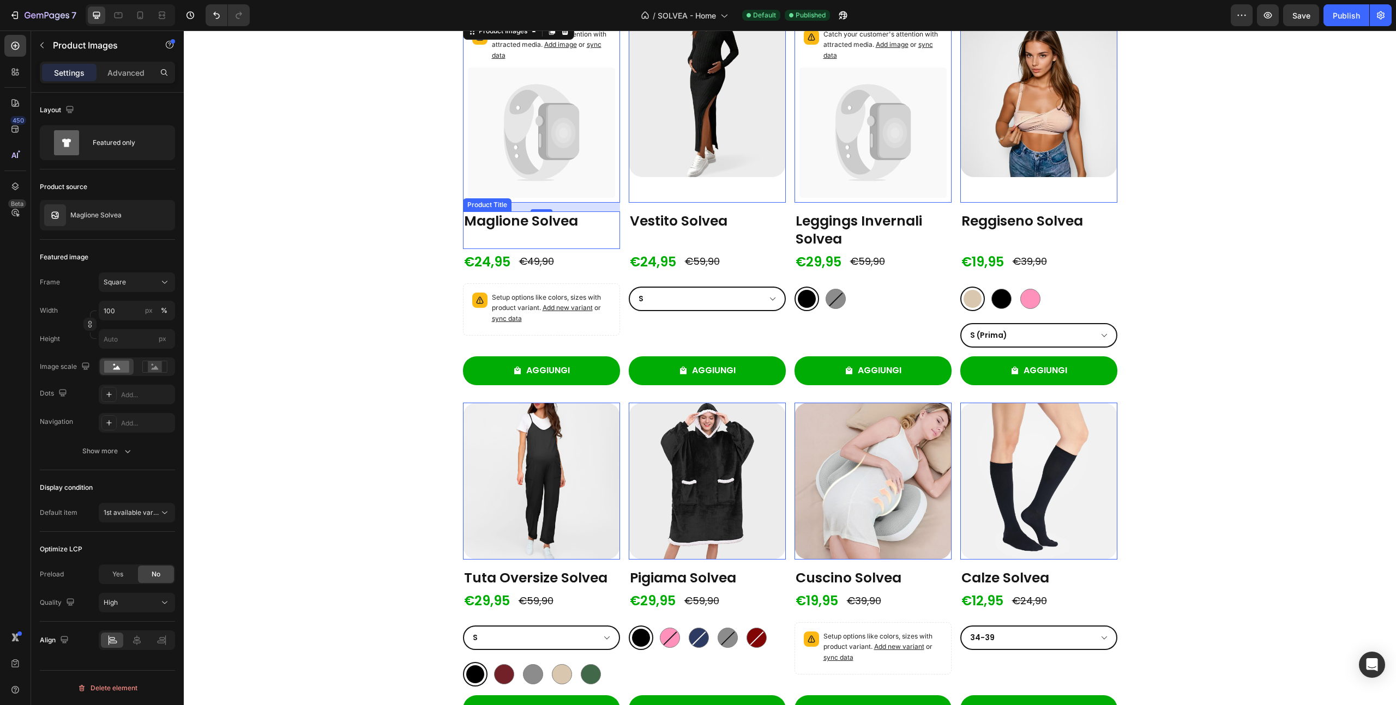
click at [463, 245] on div "Maglione Solvea Product Title" at bounding box center [541, 231] width 157 height 38
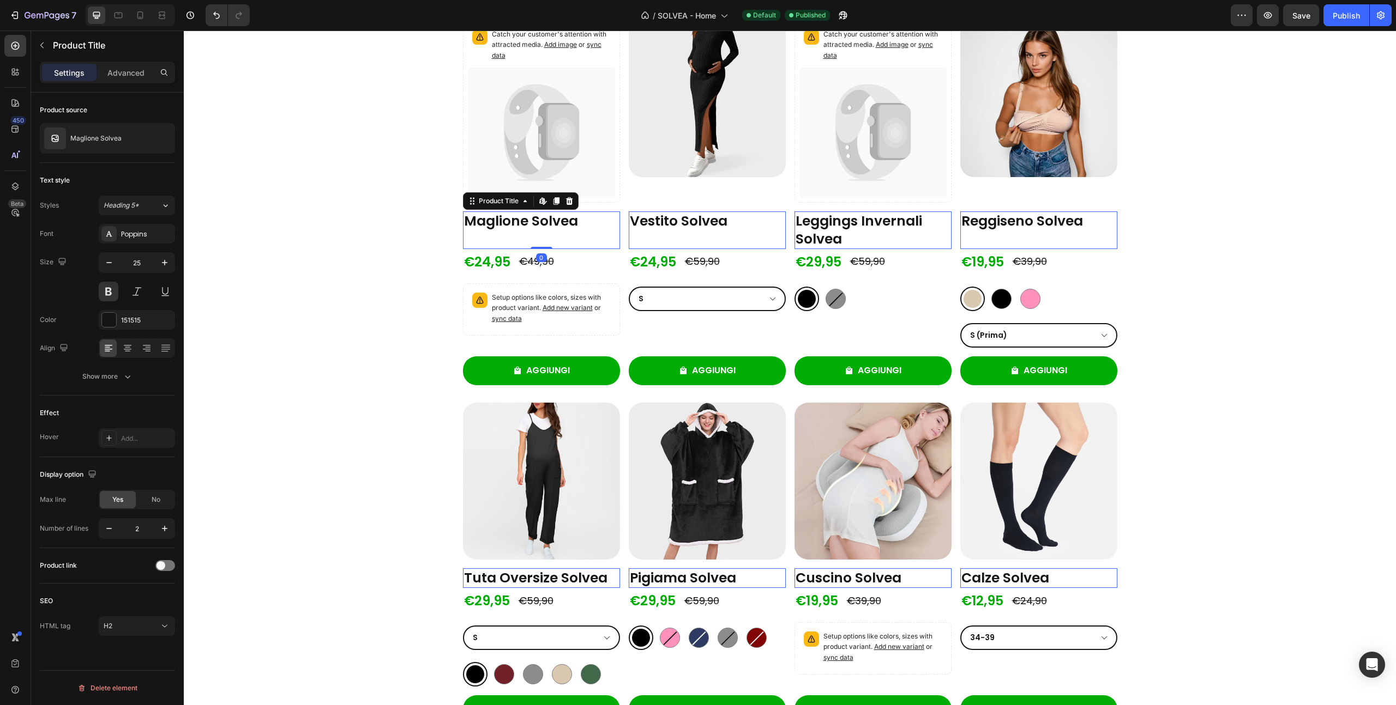
click at [427, 261] on div "Product Images Leggings Solvea Product Title Edit content in Shopify 0 €24,95 P…" at bounding box center [790, 194] width 1212 height 1791
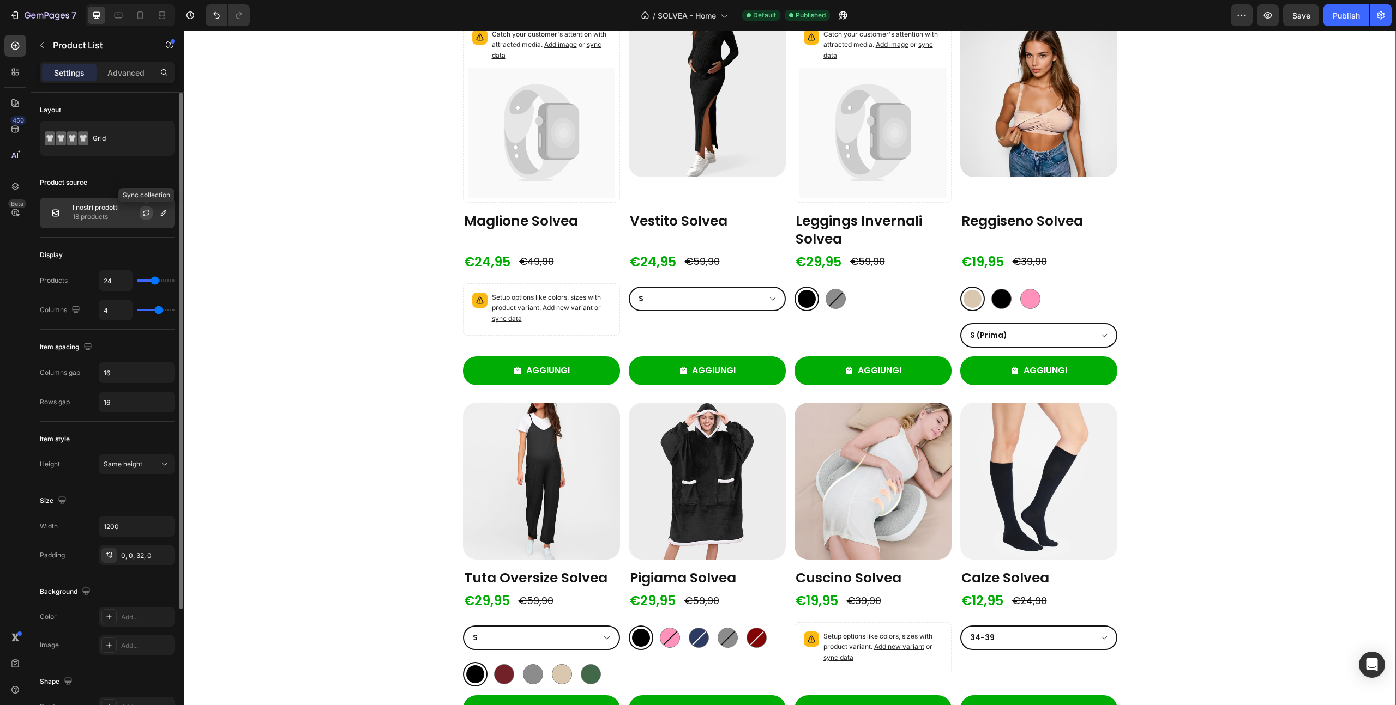
click at [147, 216] on icon "button" at bounding box center [146, 213] width 9 height 9
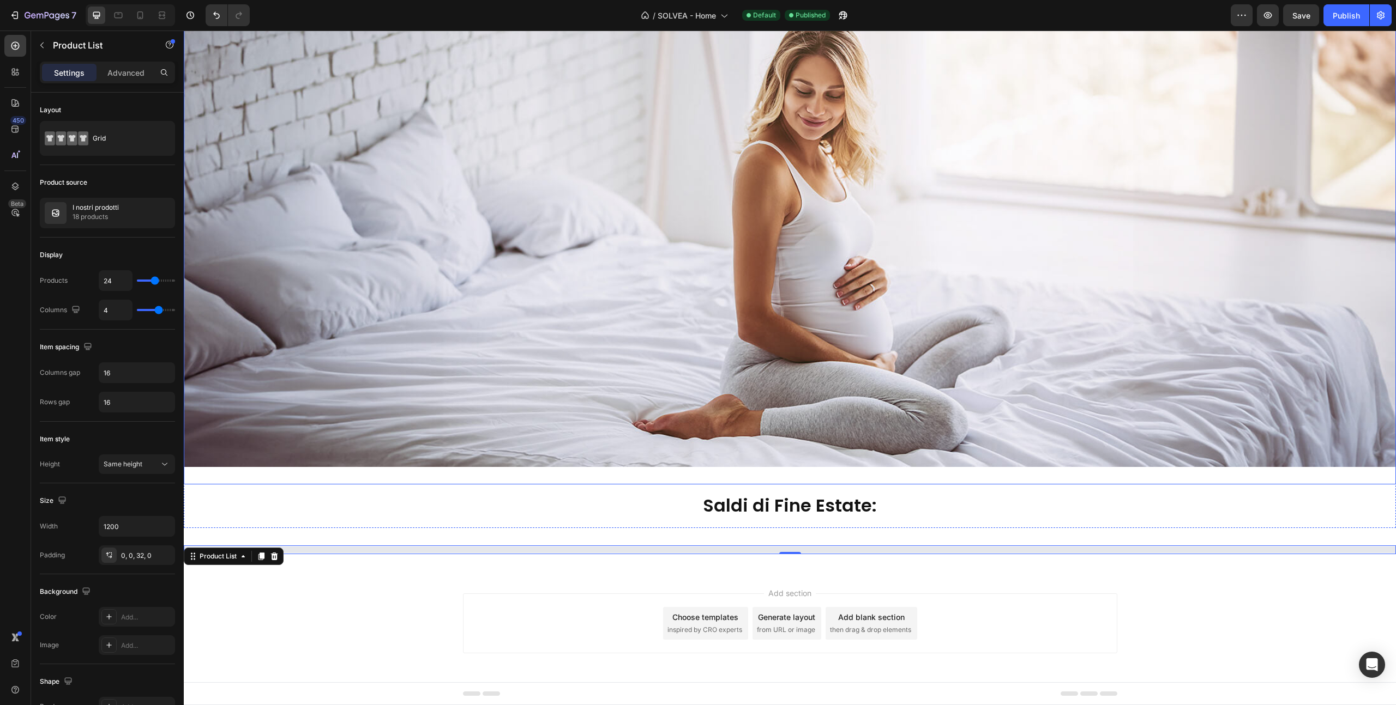
select select "XL"
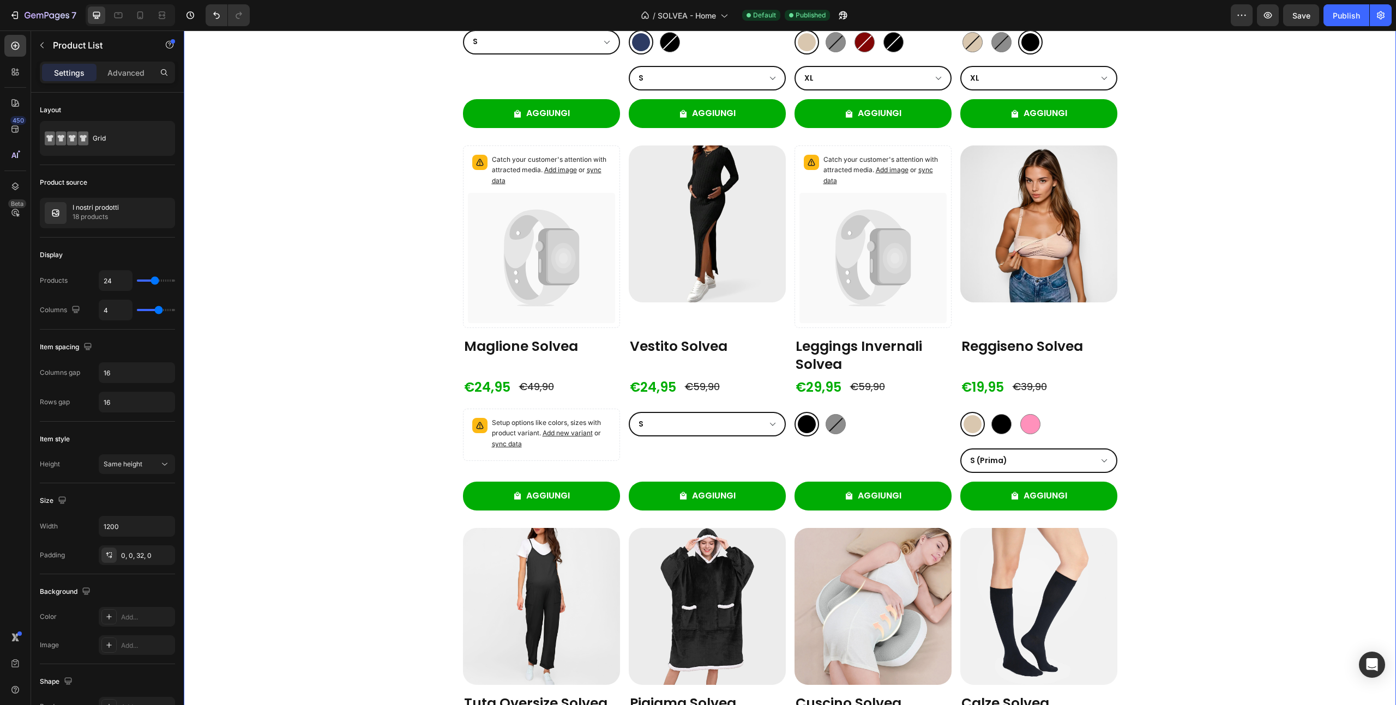
scroll to position [1208, 0]
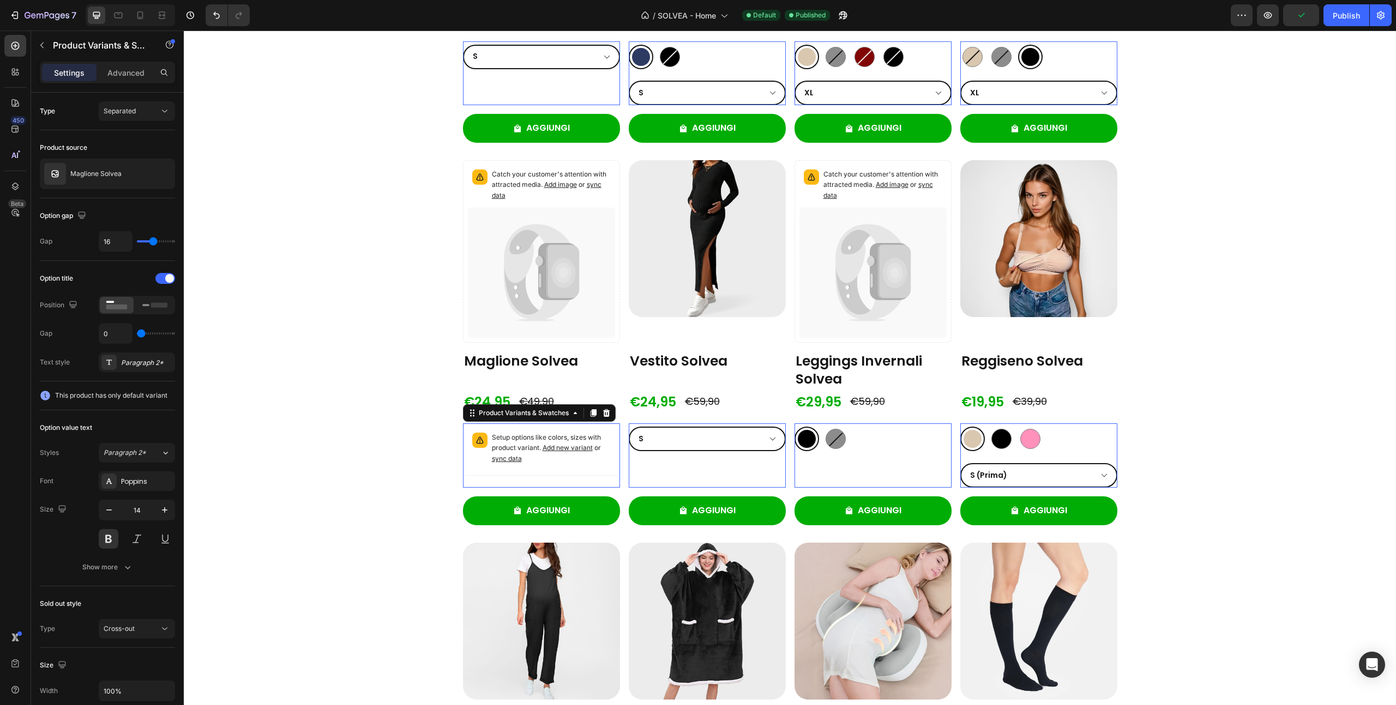
click at [508, 460] on span "sync data" at bounding box center [507, 459] width 30 height 8
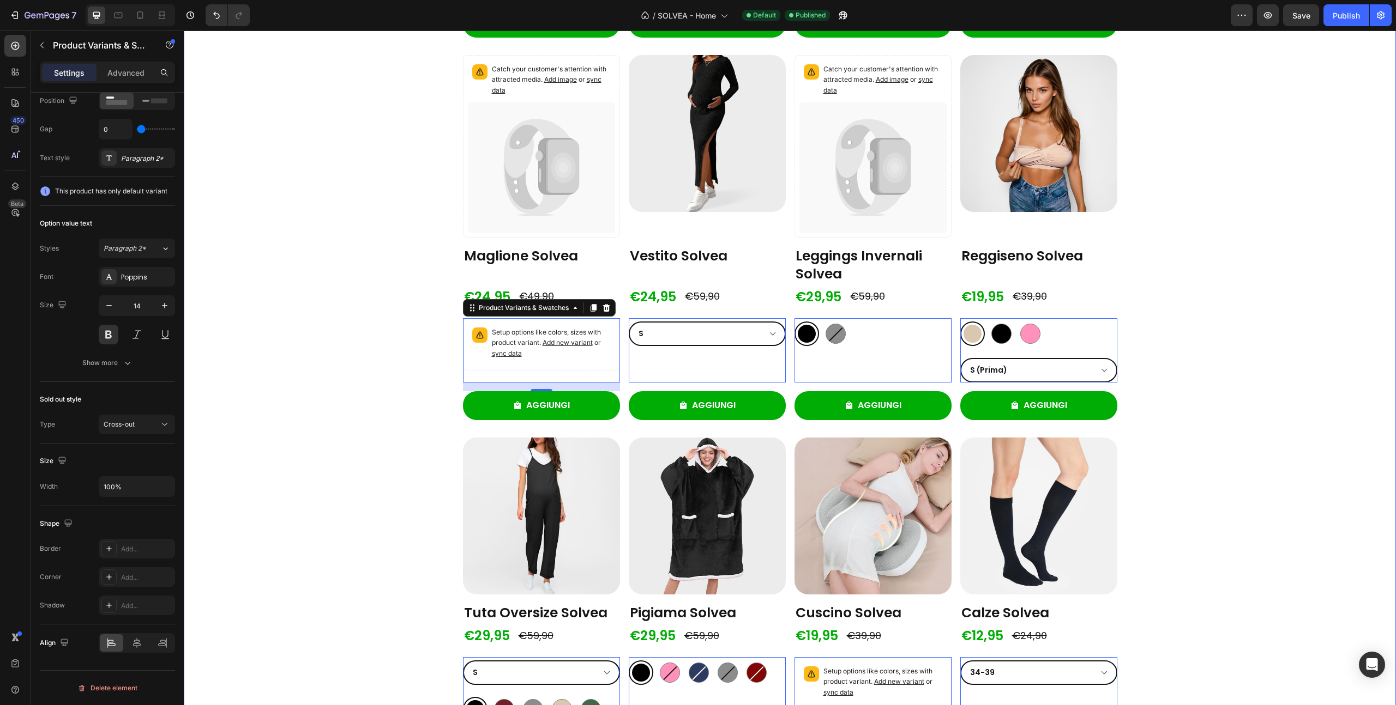
scroll to position [1261, 0]
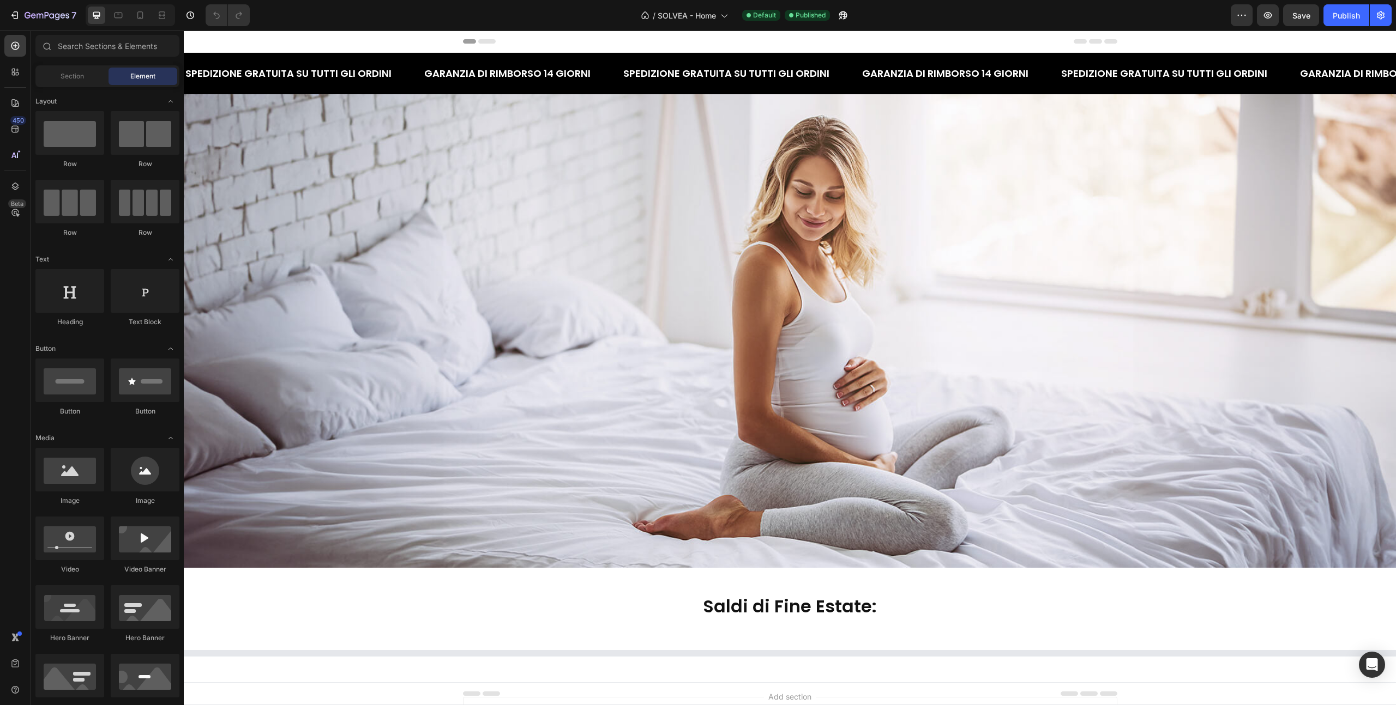
select select "XL"
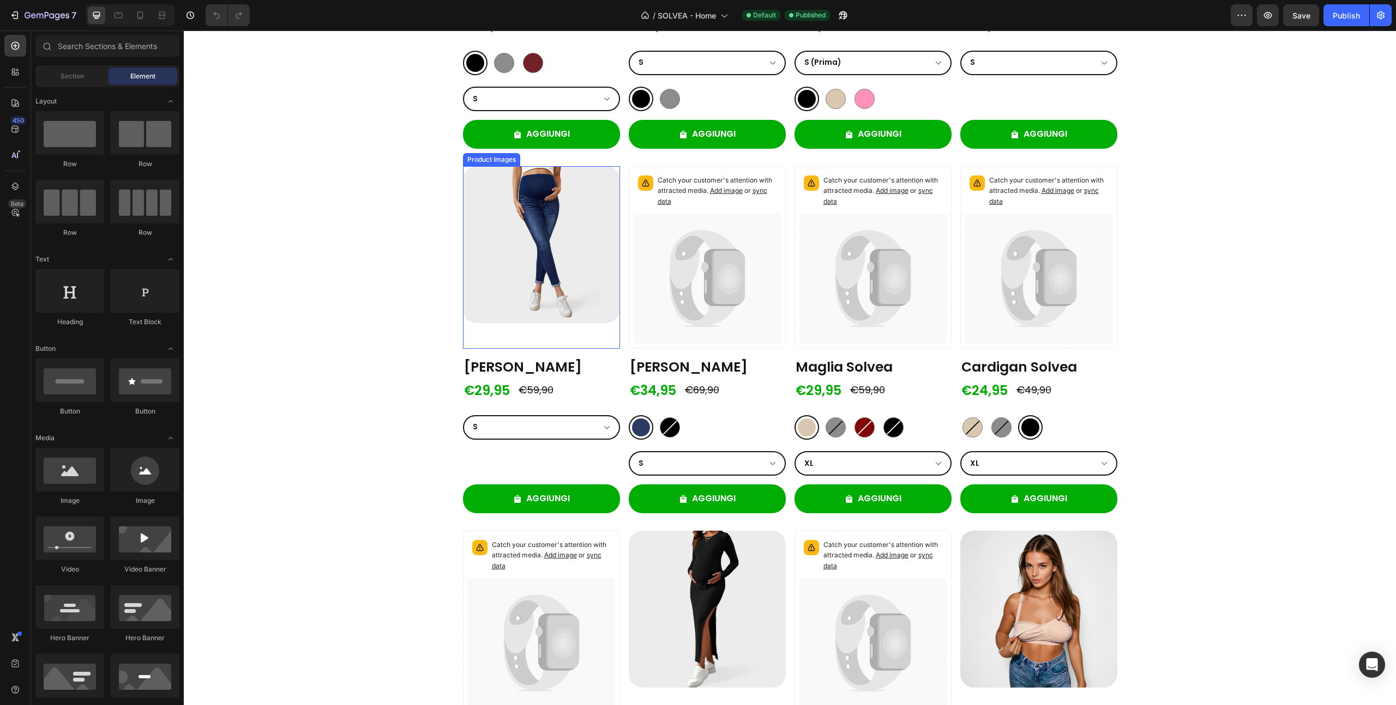
scroll to position [863, 0]
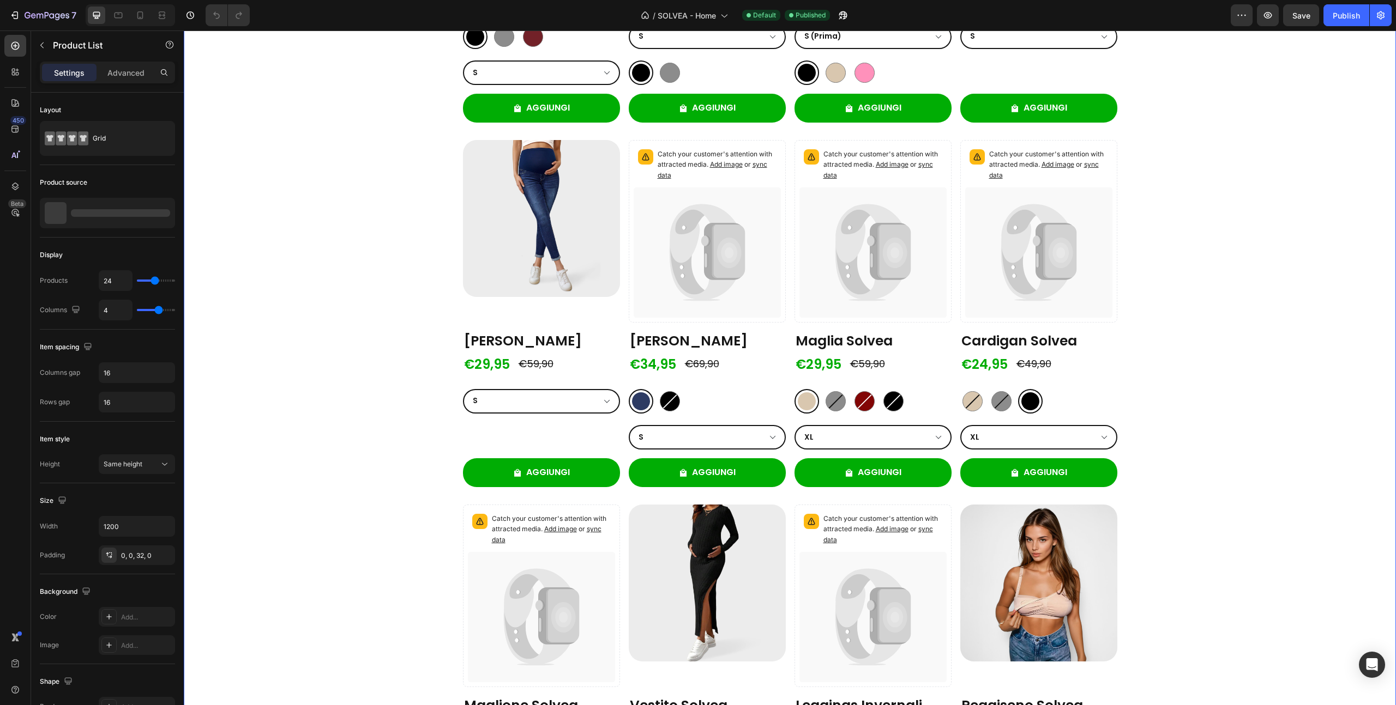
click at [619, 345] on div "Product Images Leggings Solvea Product Title €24,95 Product Price Product Price…" at bounding box center [790, 670] width 654 height 1773
click at [146, 216] on icon "button" at bounding box center [146, 213] width 9 height 9
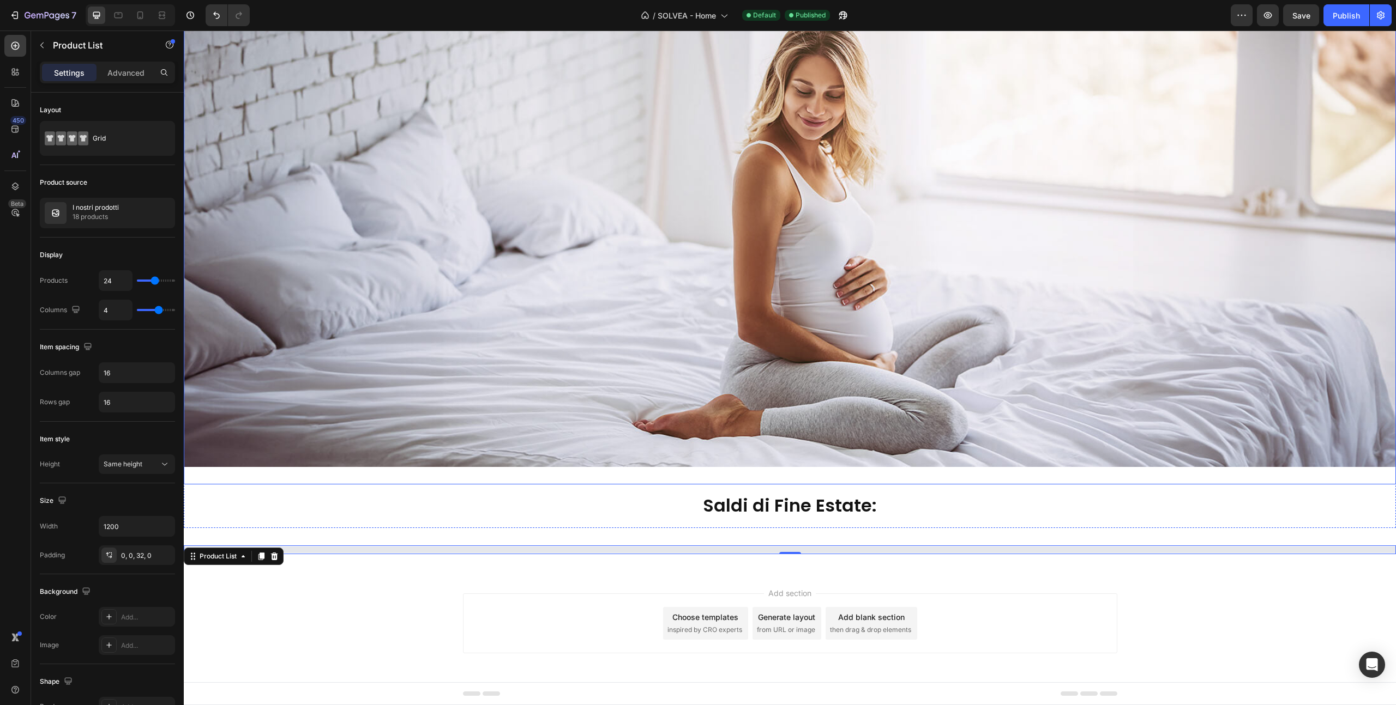
select select "XL"
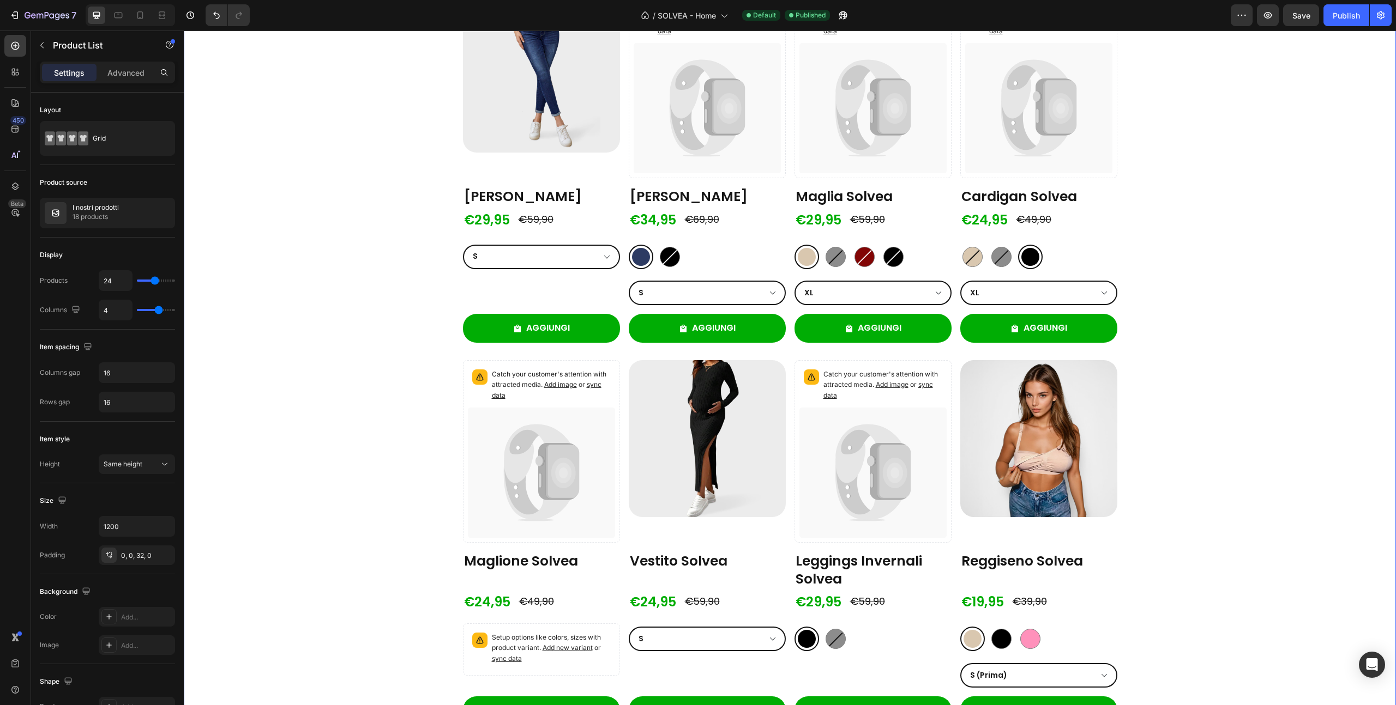
scroll to position [1009, 0]
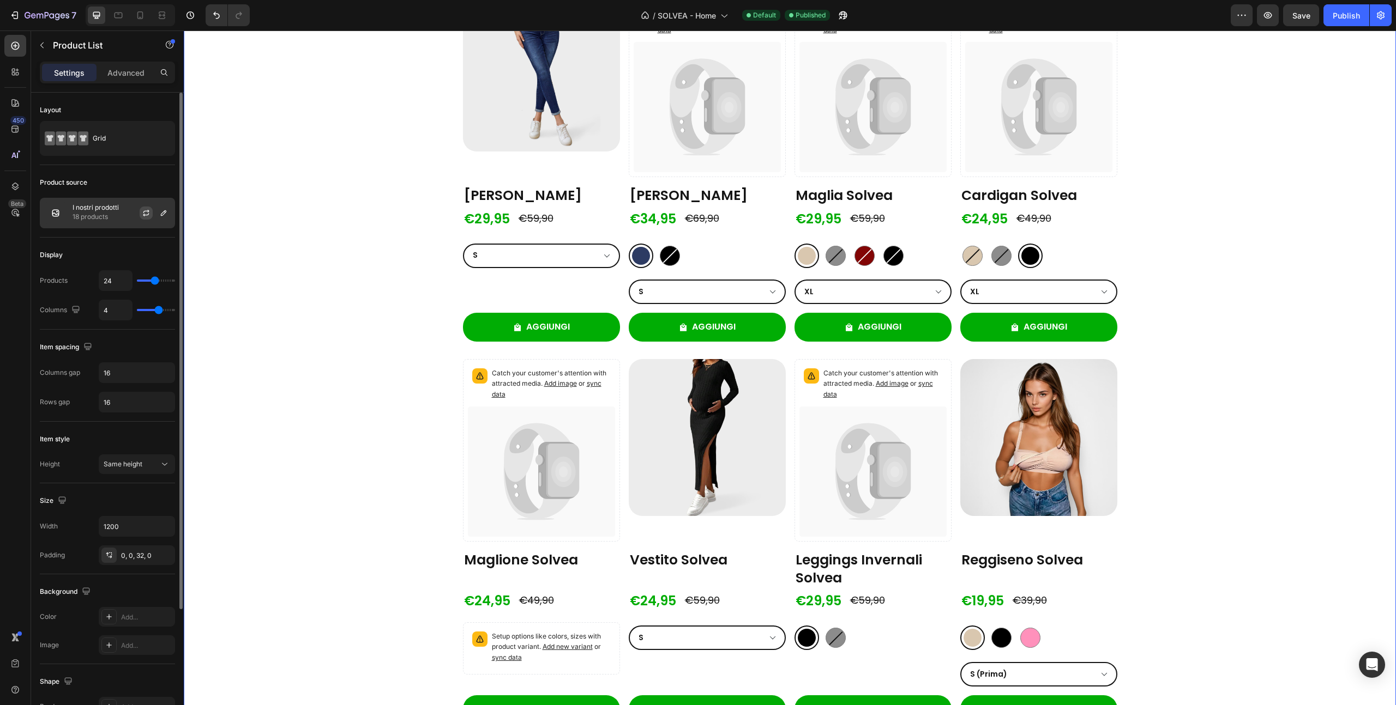
click at [143, 210] on icon "button" at bounding box center [146, 213] width 9 height 9
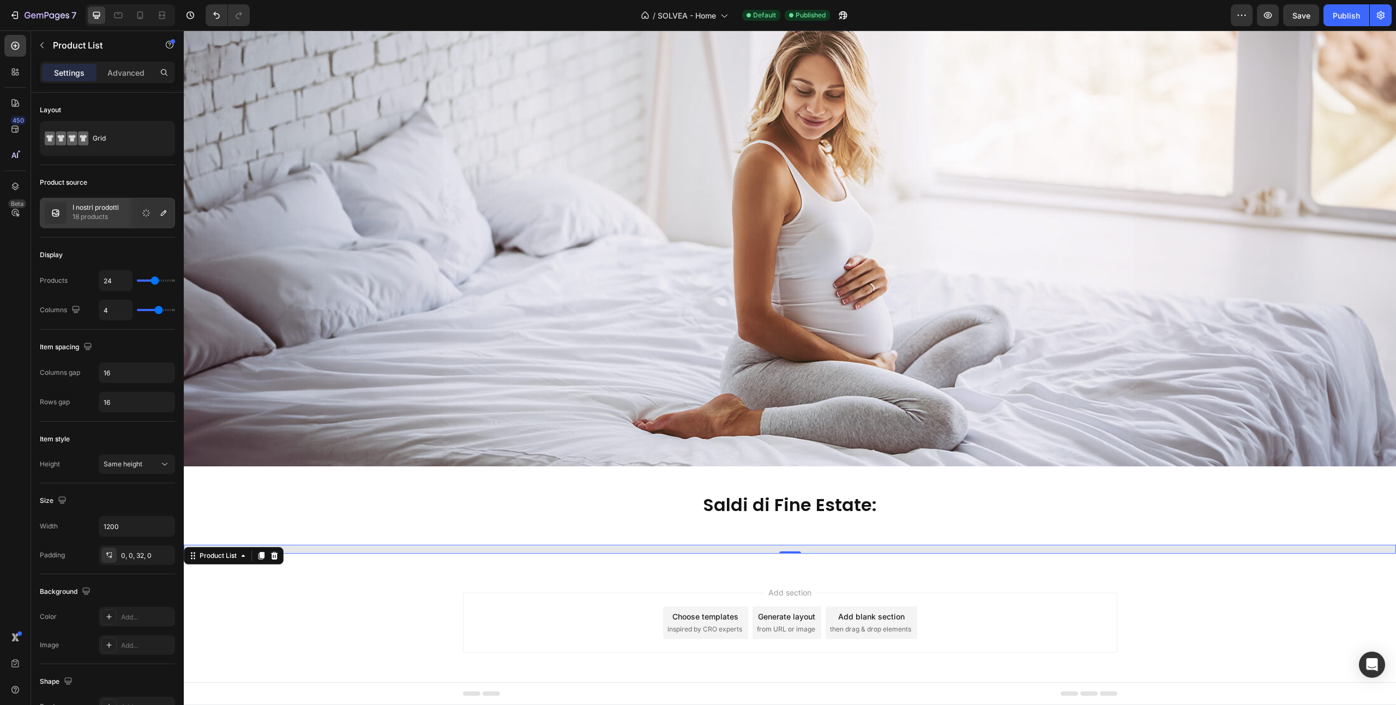
scroll to position [101, 0]
select select "XL"
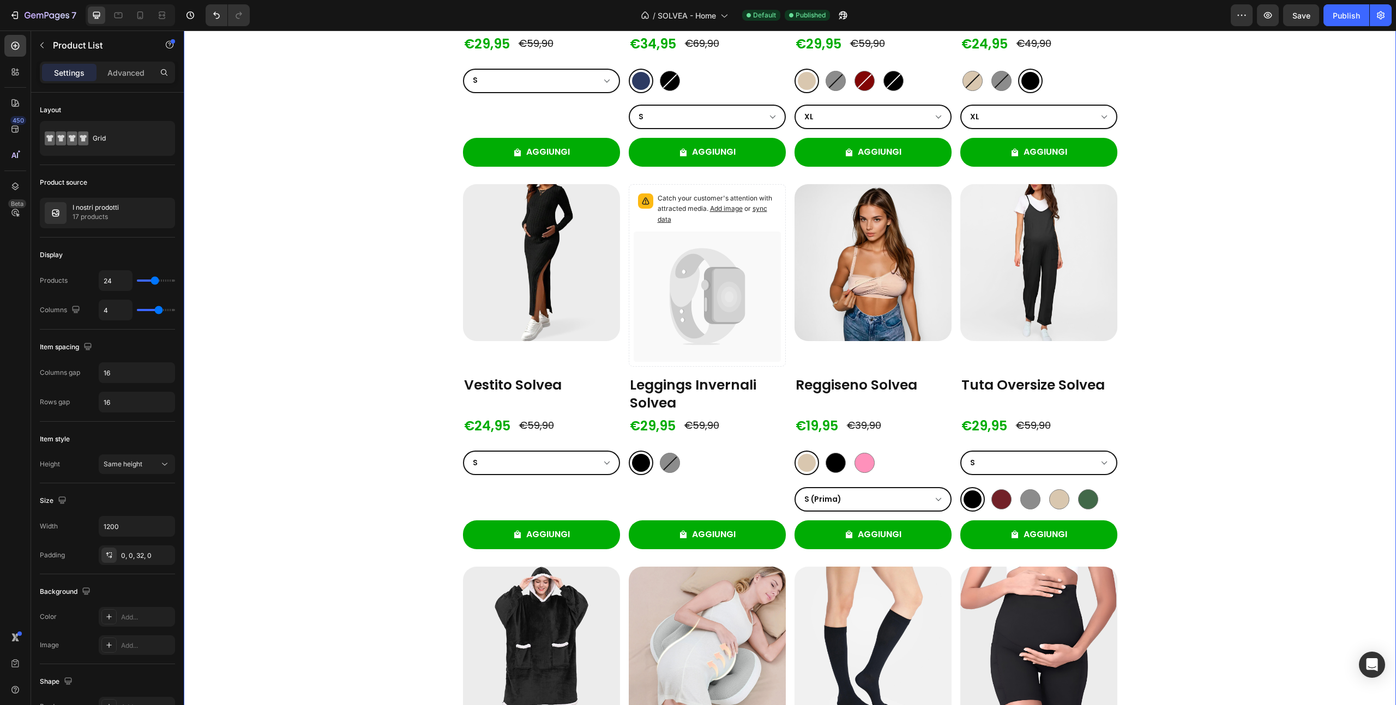
scroll to position [1187, 0]
